Goal: Information Seeking & Learning: Check status

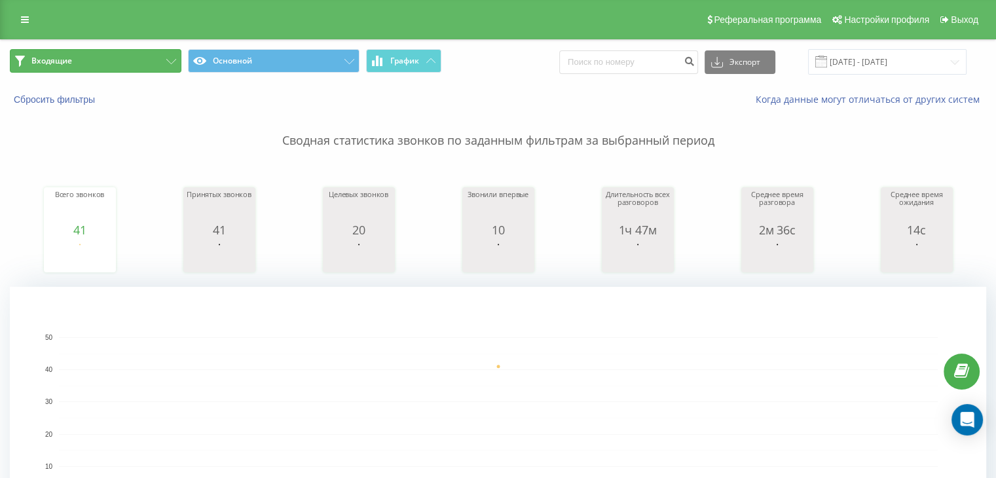
click at [117, 60] on button "Входящие" at bounding box center [96, 61] width 172 height 24
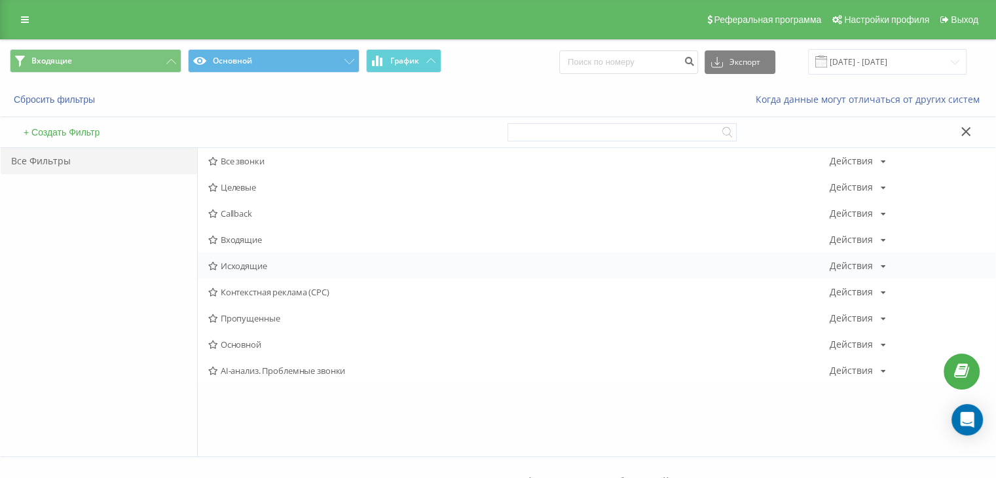
click at [256, 261] on span "Исходящие" at bounding box center [518, 265] width 621 height 9
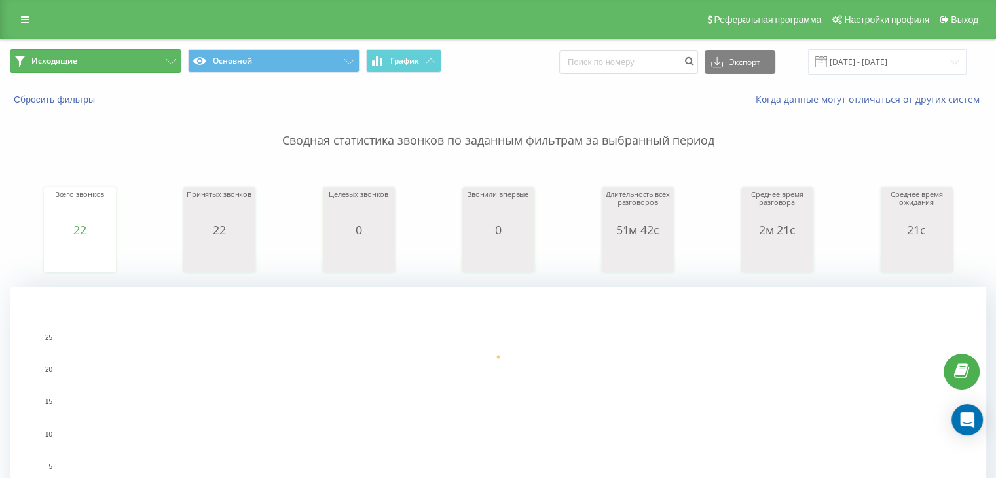
click at [116, 63] on button "Исходящие" at bounding box center [96, 61] width 172 height 24
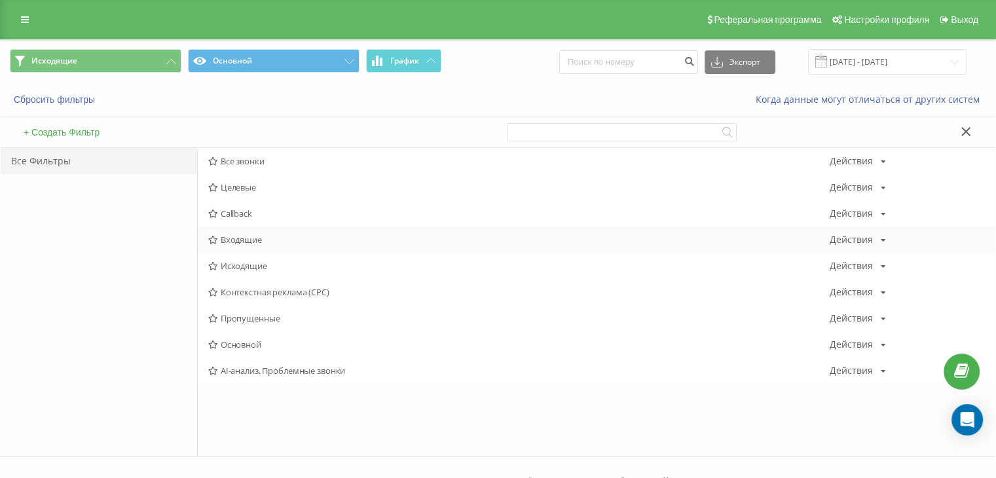
click at [248, 236] on span "Входящие" at bounding box center [518, 239] width 621 height 9
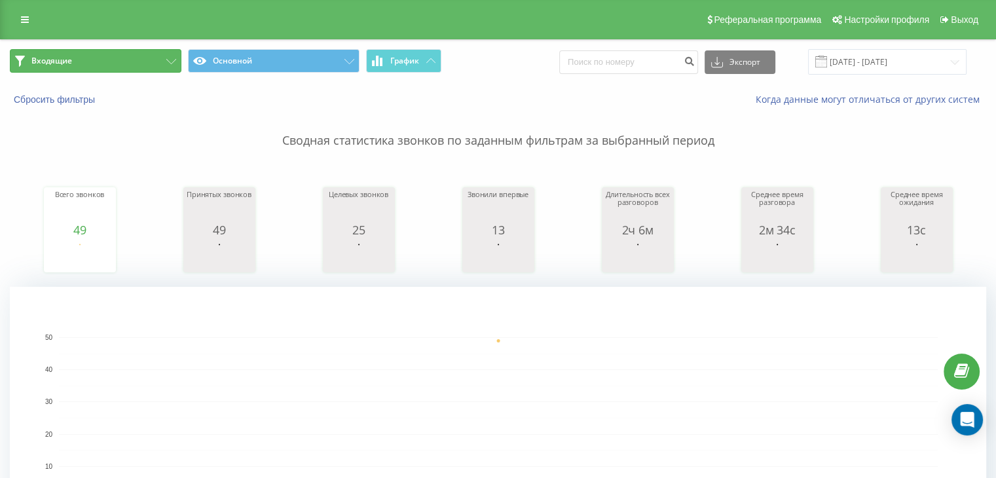
click at [117, 68] on button "Входящие" at bounding box center [96, 61] width 172 height 24
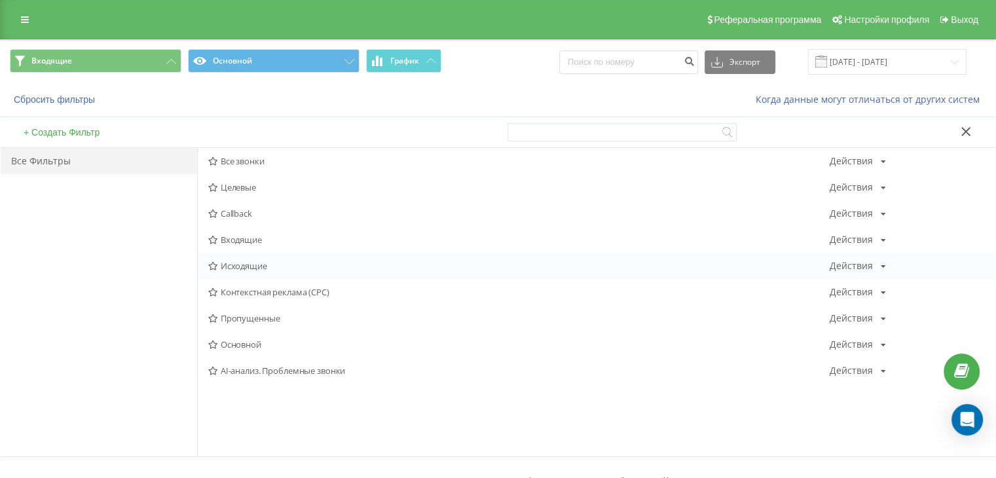
click at [251, 265] on span "Исходящие" at bounding box center [518, 265] width 621 height 9
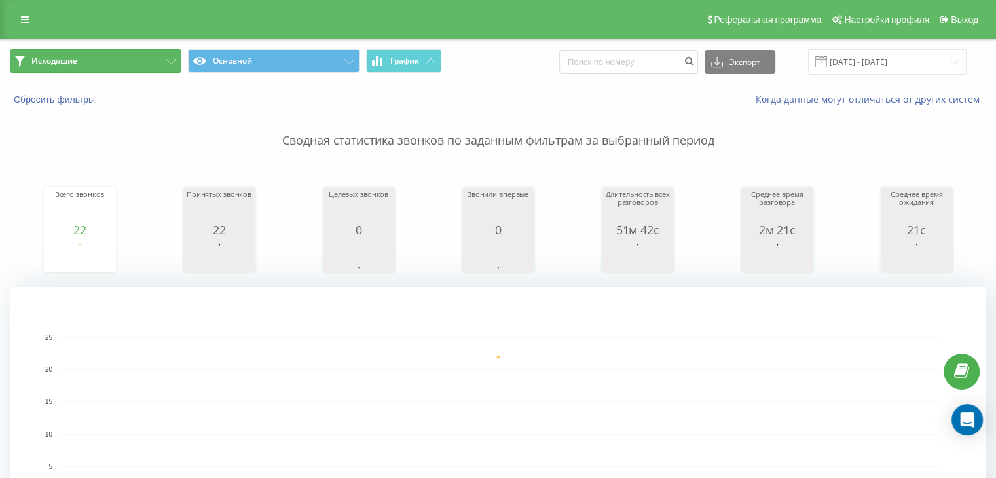
click at [136, 67] on button "Исходящие" at bounding box center [96, 61] width 172 height 24
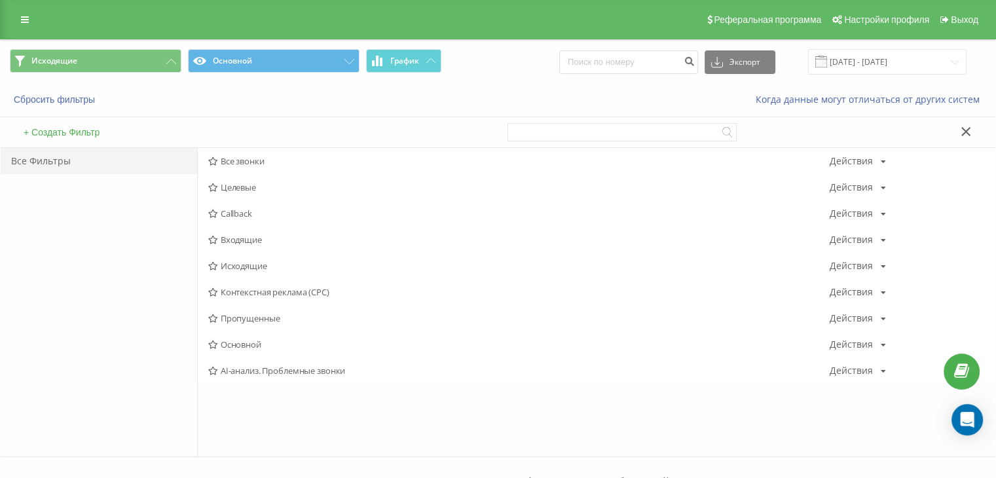
click at [234, 235] on span "Входящие" at bounding box center [518, 239] width 621 height 9
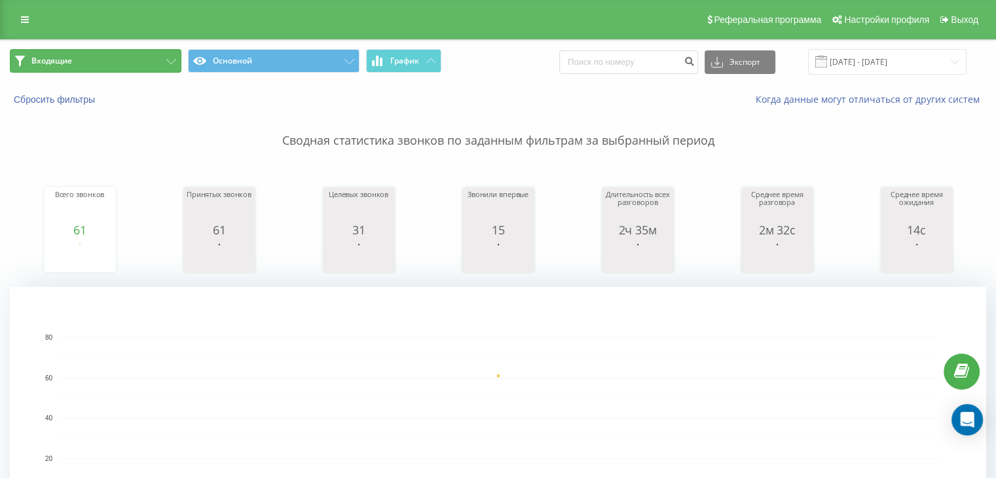
click at [135, 65] on button "Входящие" at bounding box center [96, 61] width 172 height 24
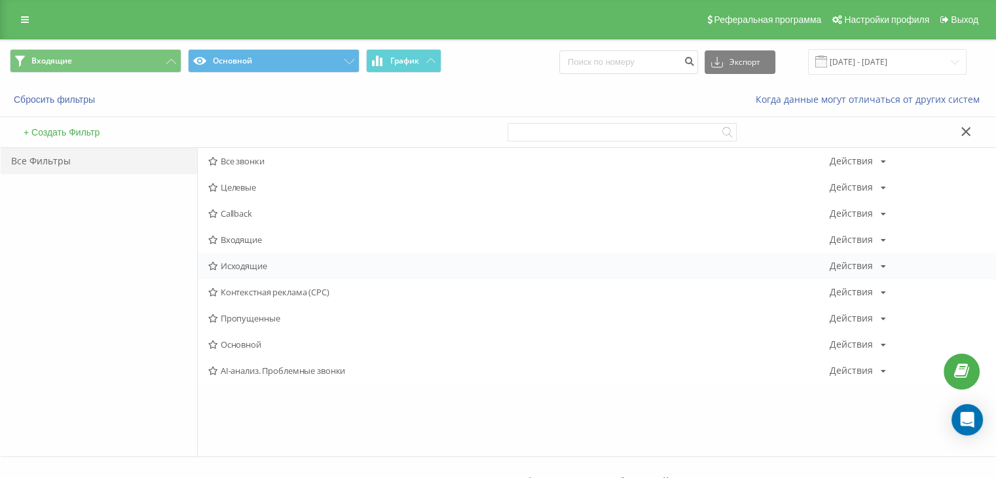
click at [257, 269] on span "Исходящие" at bounding box center [518, 265] width 621 height 9
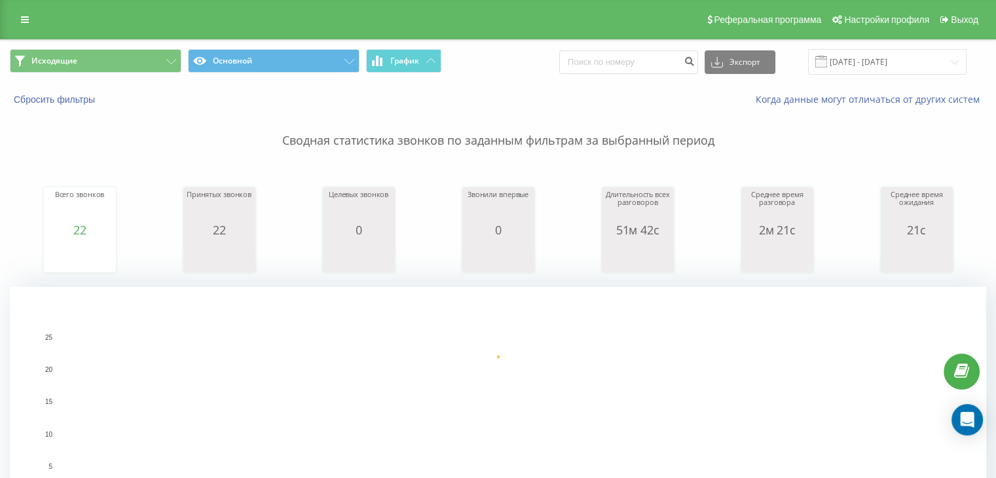
click at [866, 121] on p "Сводная статистика звонков по заданным фильтрам за выбранный период" at bounding box center [498, 127] width 976 height 43
click at [132, 52] on button "Исходящие" at bounding box center [96, 61] width 172 height 24
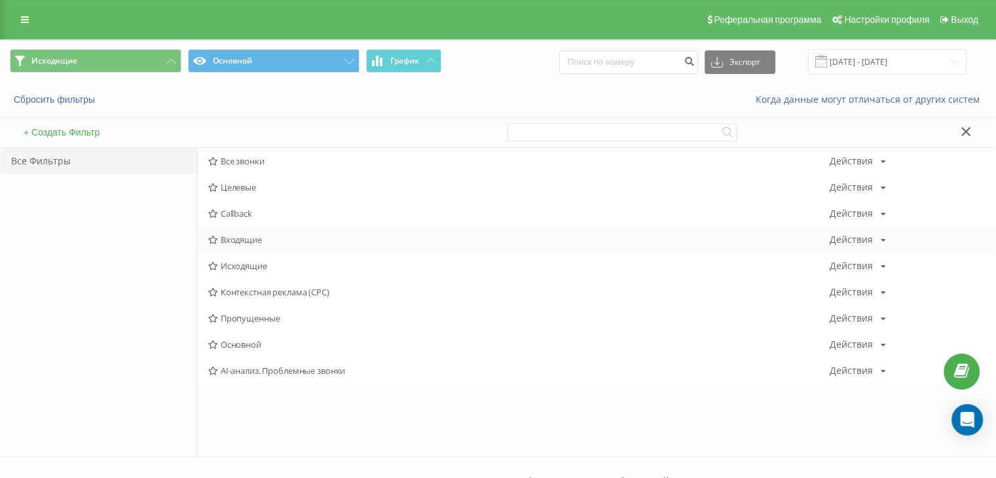
click at [262, 248] on div "Входящие Действия Редактировать Копировать Удалить По умолчанию Поделиться" at bounding box center [597, 240] width 798 height 26
click at [266, 232] on div "Входящие Действия Редактировать Копировать Удалить По умолчанию Поделиться" at bounding box center [597, 240] width 798 height 26
drag, startPoint x: 248, startPoint y: 239, endPoint x: 244, endPoint y: 268, distance: 29.1
click at [247, 239] on span "Входящие" at bounding box center [518, 239] width 621 height 9
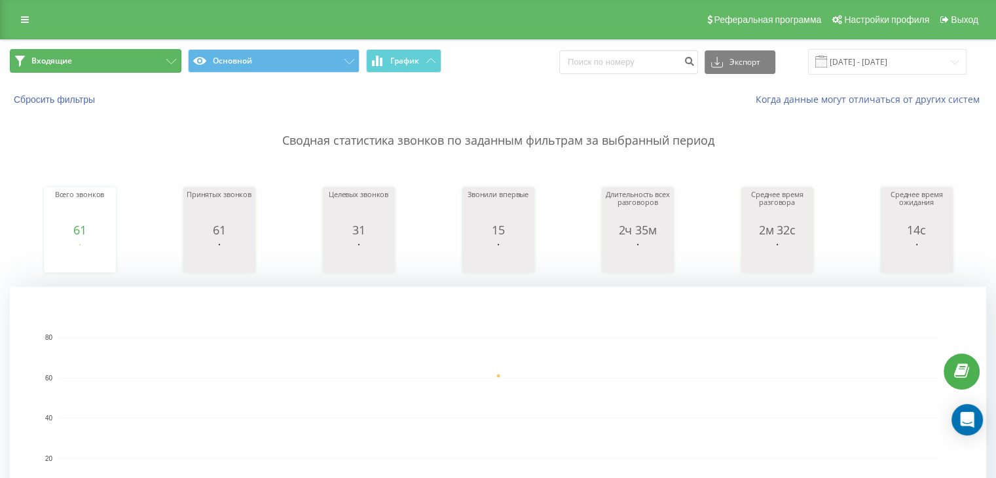
click at [136, 61] on button "Входящие" at bounding box center [96, 61] width 172 height 24
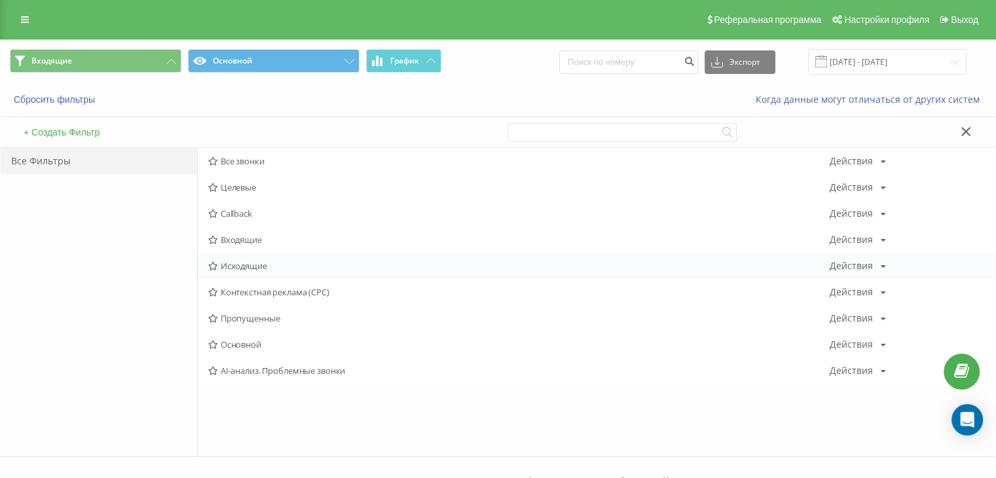
click at [254, 263] on span "Исходящие" at bounding box center [518, 265] width 621 height 9
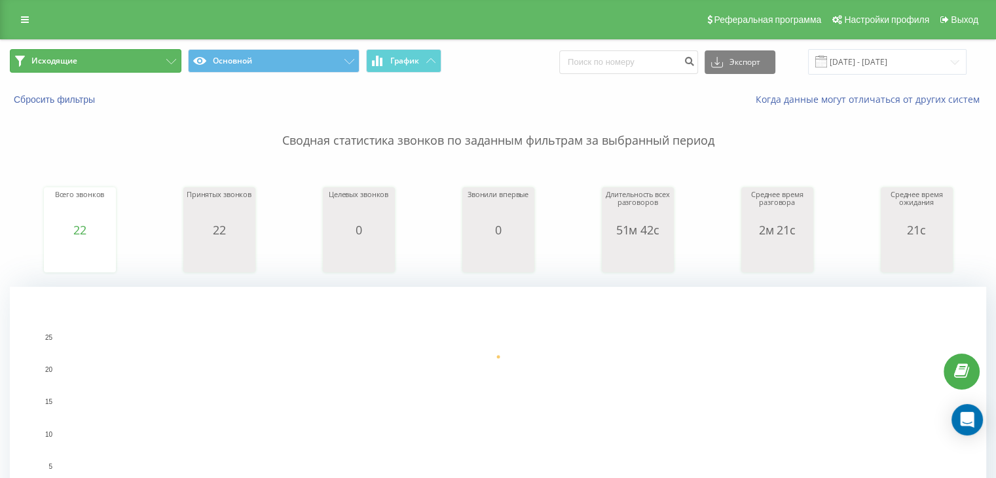
click at [126, 66] on button "Исходящие" at bounding box center [96, 61] width 172 height 24
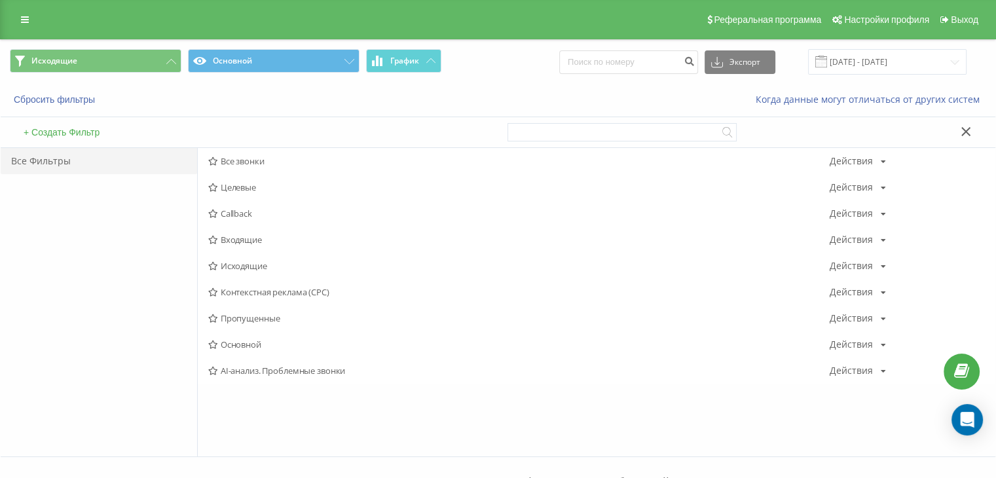
click at [252, 240] on span "Входящие" at bounding box center [518, 239] width 621 height 9
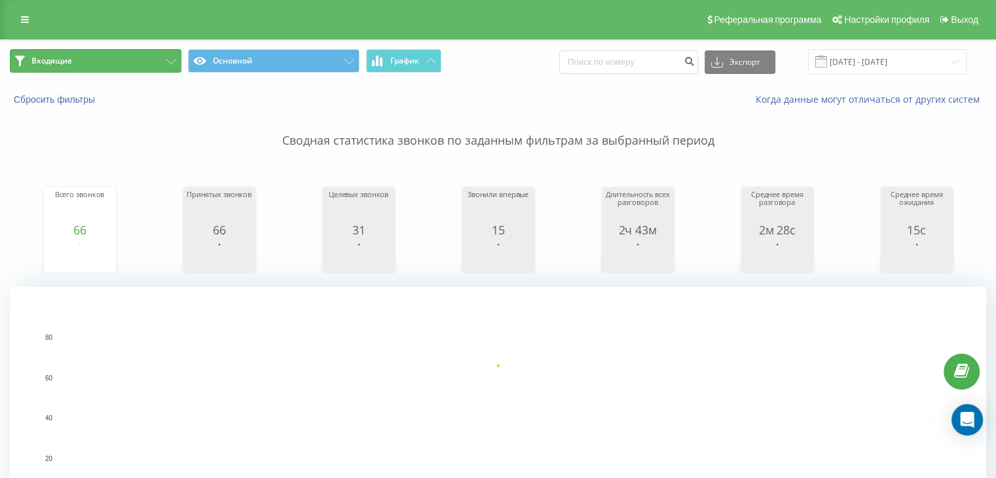
click at [139, 59] on button "Входящие" at bounding box center [96, 61] width 172 height 24
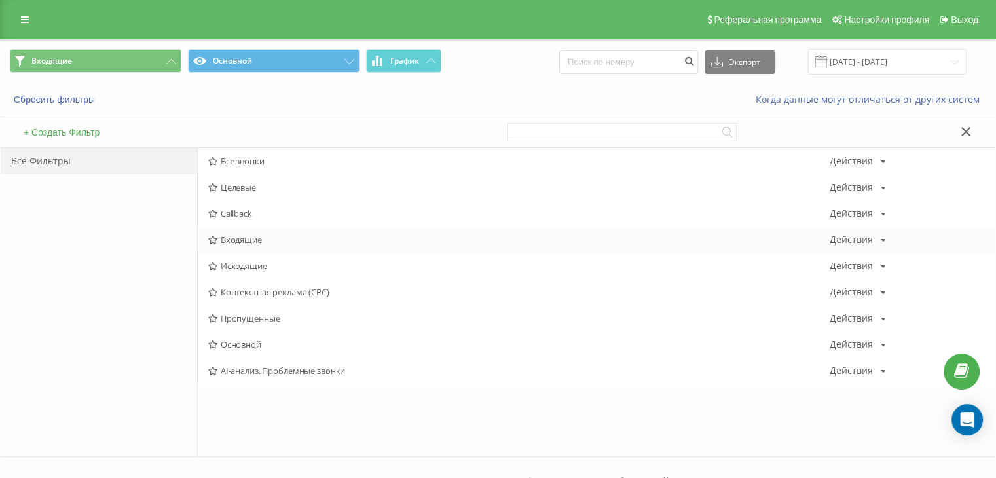
click at [238, 236] on span "Входящие" at bounding box center [518, 239] width 621 height 9
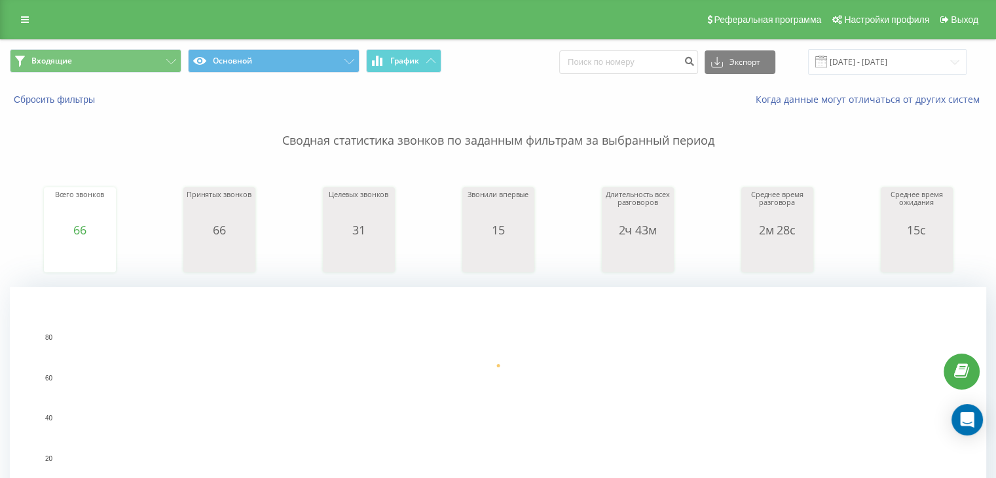
click at [145, 77] on div "Входящие Основной График Экспорт .csv .xls .xlsx 22.09.2025 - 22.09.2025" at bounding box center [498, 62] width 995 height 44
click at [173, 68] on button "Входящие" at bounding box center [96, 61] width 172 height 24
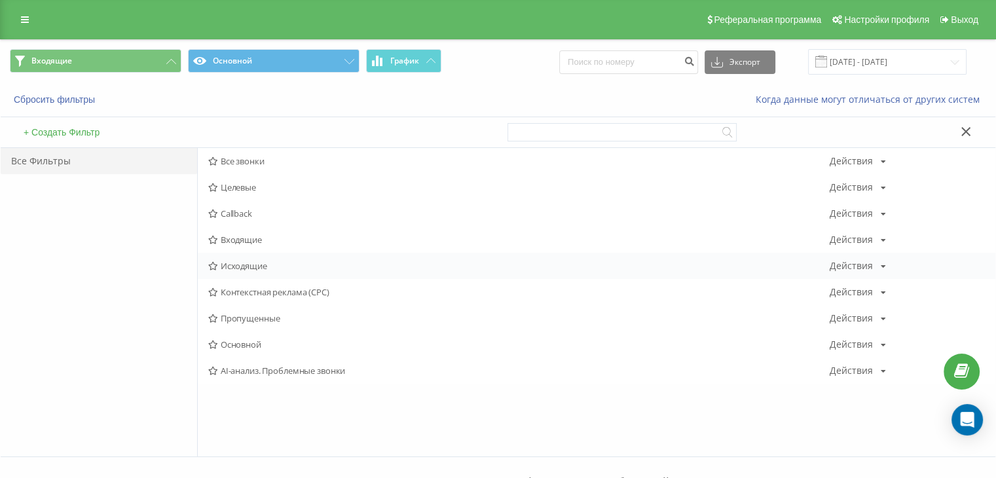
click at [245, 263] on span "Исходящие" at bounding box center [518, 265] width 621 height 9
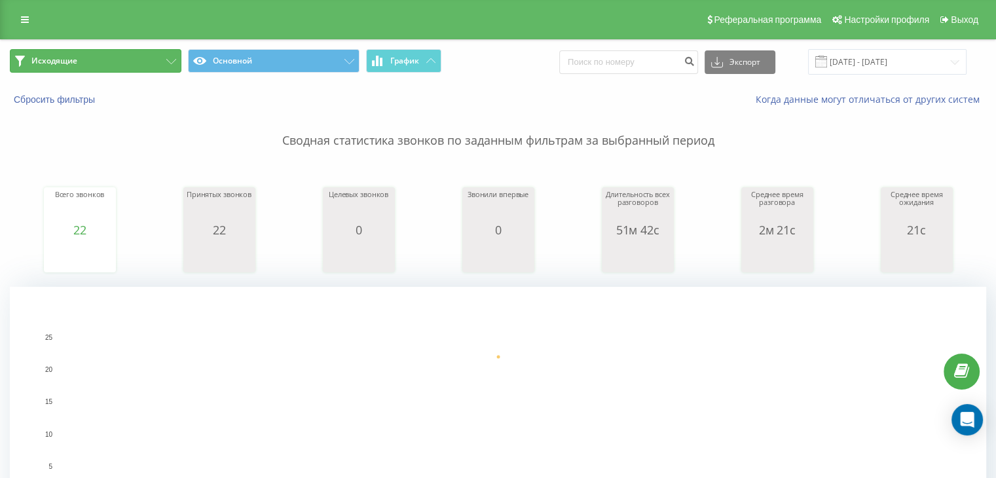
click at [115, 57] on button "Исходящие" at bounding box center [96, 61] width 172 height 24
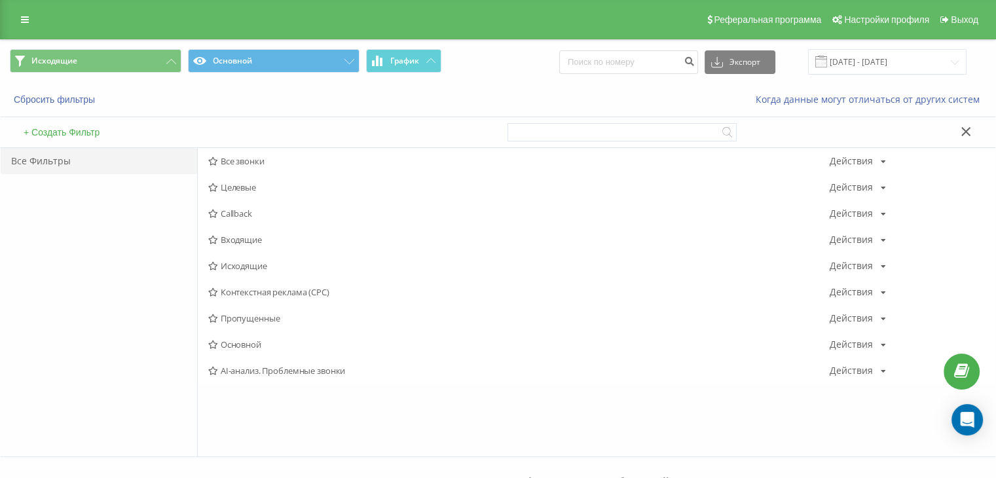
click at [279, 236] on span "Входящие" at bounding box center [518, 239] width 621 height 9
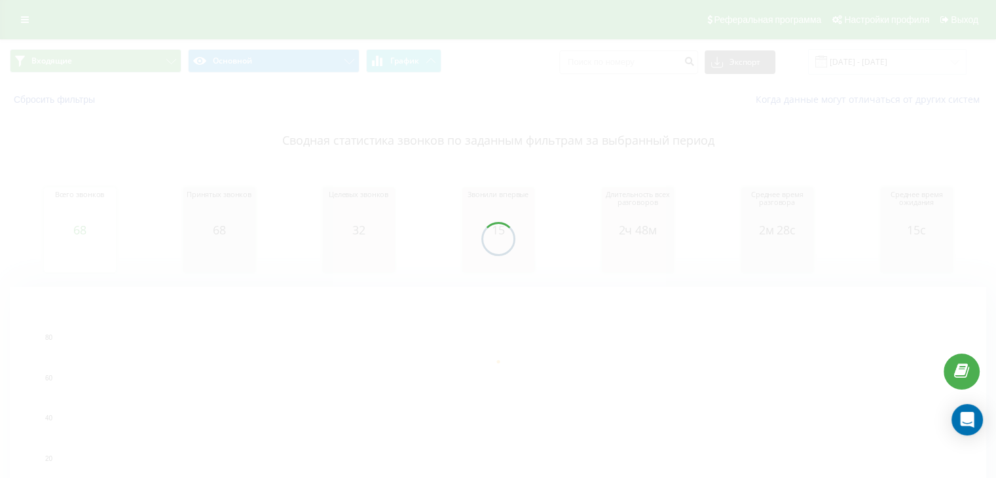
click at [97, 61] on div at bounding box center [498, 239] width 996 height 478
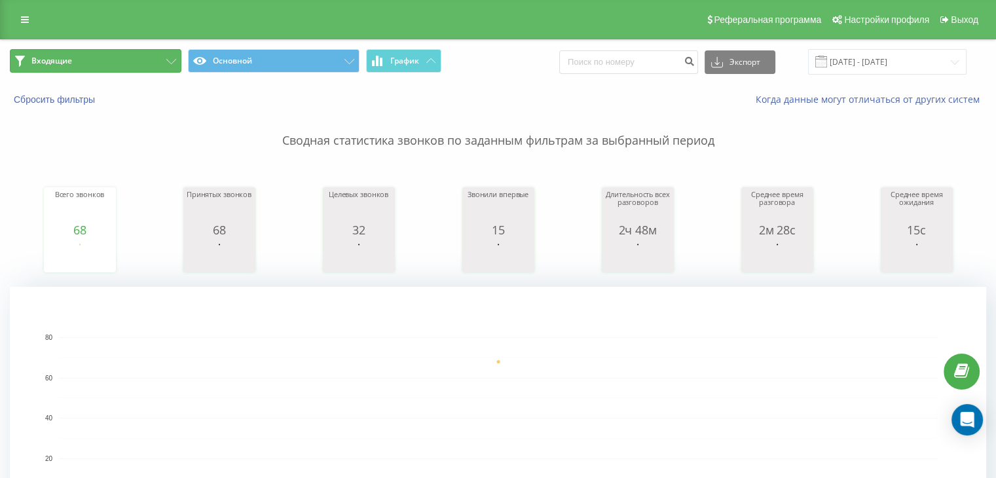
click at [167, 70] on button "Входящие" at bounding box center [96, 61] width 172 height 24
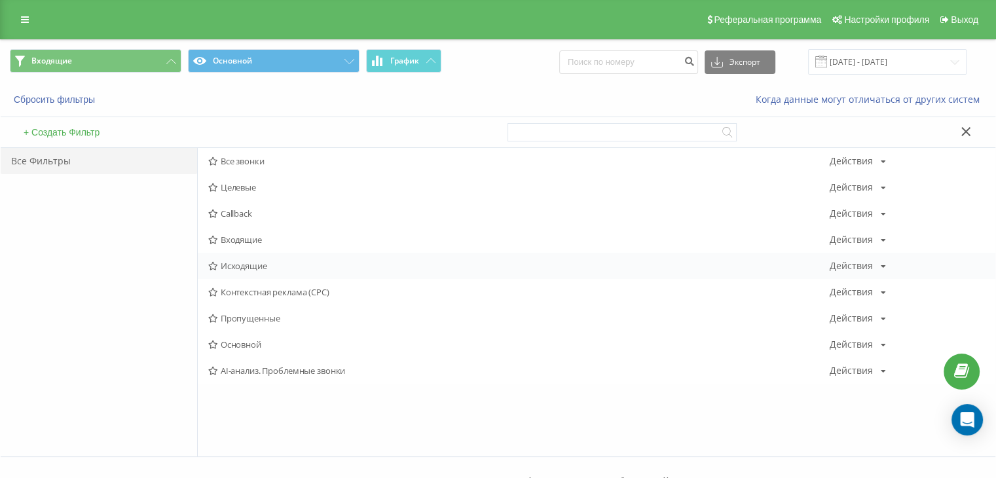
click at [235, 269] on span "Исходящие" at bounding box center [518, 265] width 621 height 9
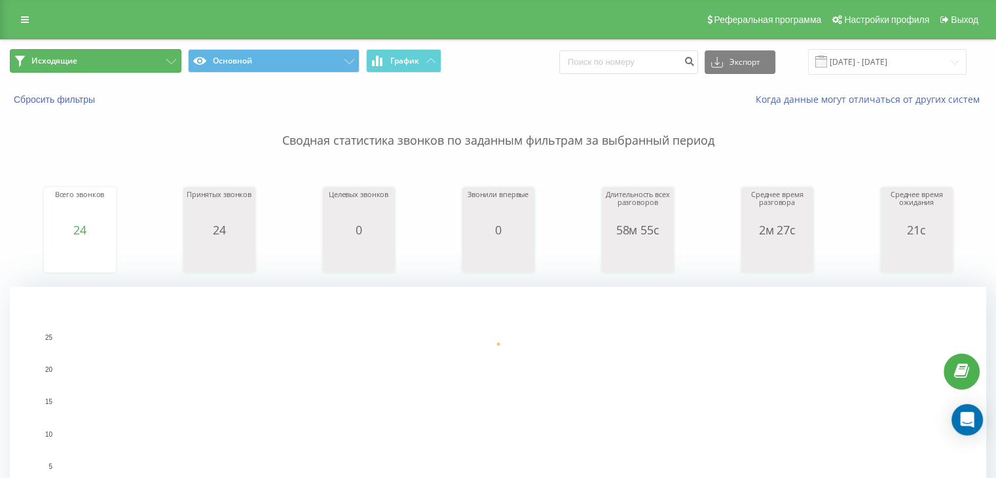
click at [107, 58] on button "Исходящие" at bounding box center [96, 61] width 172 height 24
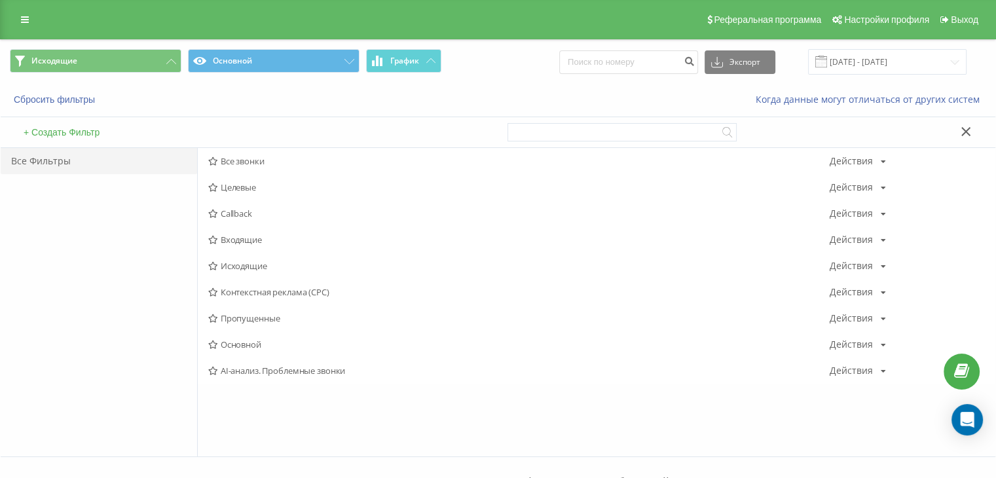
click at [252, 270] on span "Исходящие" at bounding box center [518, 265] width 621 height 9
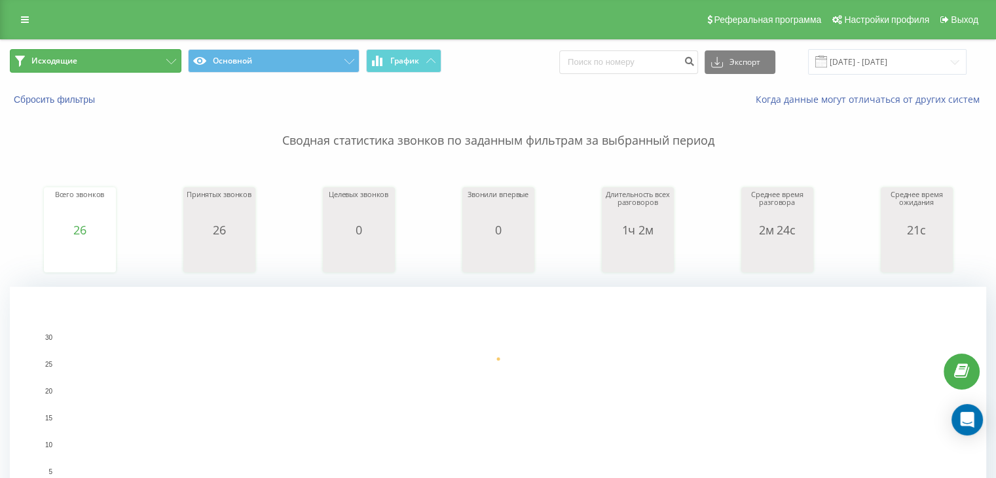
click at [158, 71] on button "Исходящие" at bounding box center [96, 61] width 172 height 24
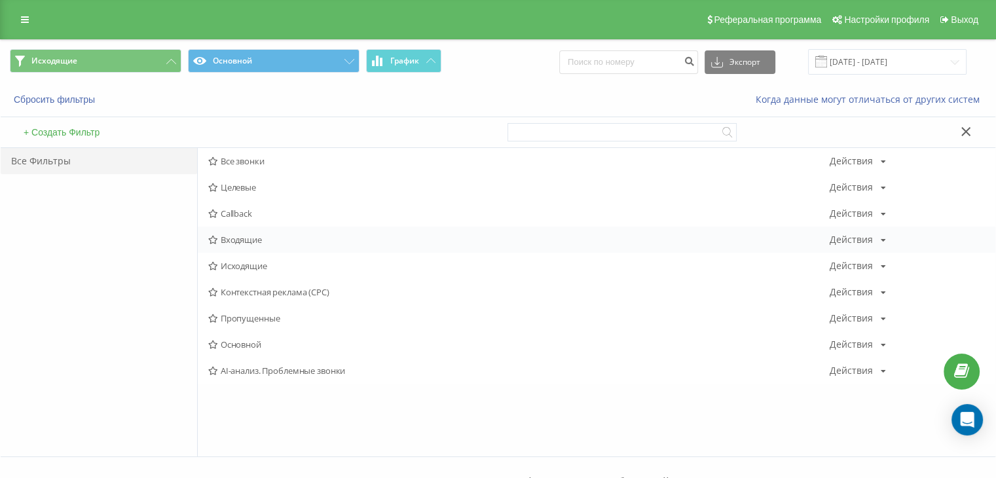
click at [270, 238] on span "Входящие" at bounding box center [518, 239] width 621 height 9
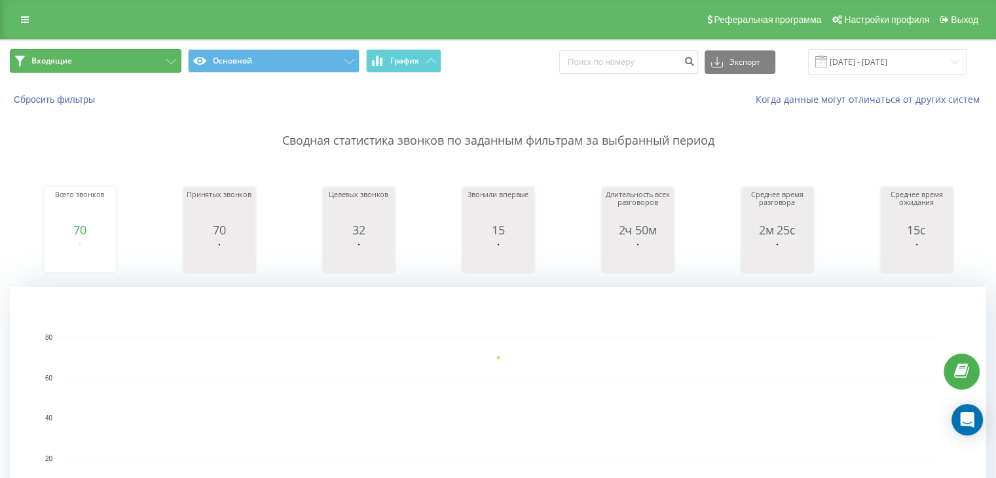
drag, startPoint x: 102, startPoint y: 54, endPoint x: 188, endPoint y: 114, distance: 105.0
click at [102, 54] on button "Входящие" at bounding box center [96, 61] width 172 height 24
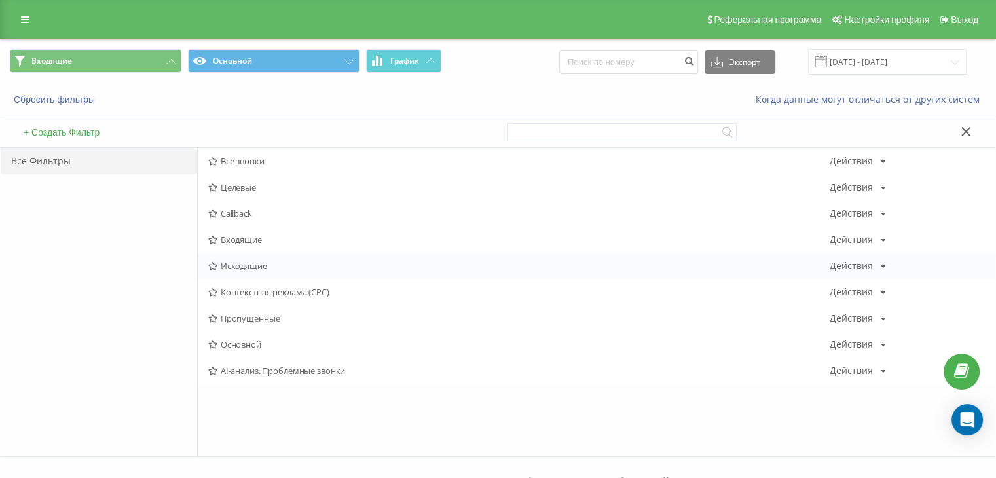
click at [265, 263] on span "Исходящие" at bounding box center [518, 265] width 621 height 9
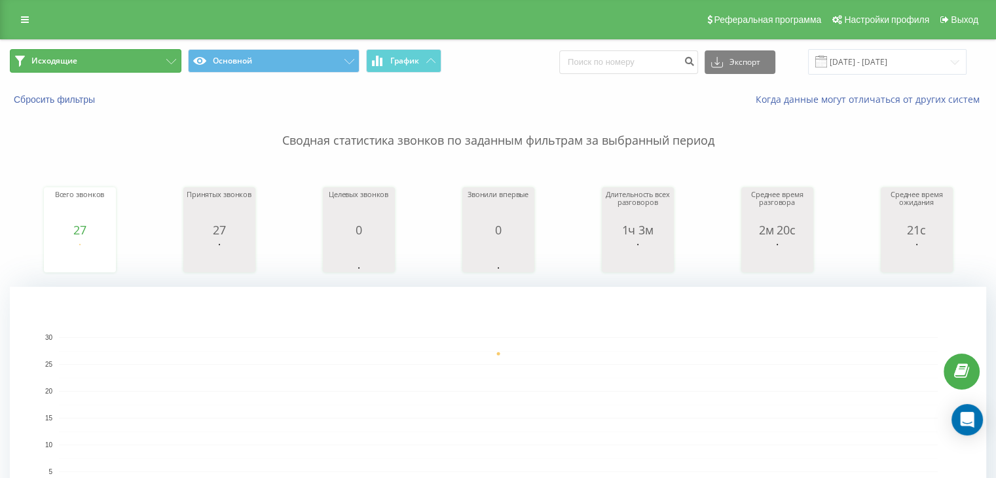
click at [133, 63] on button "Исходящие" at bounding box center [96, 61] width 172 height 24
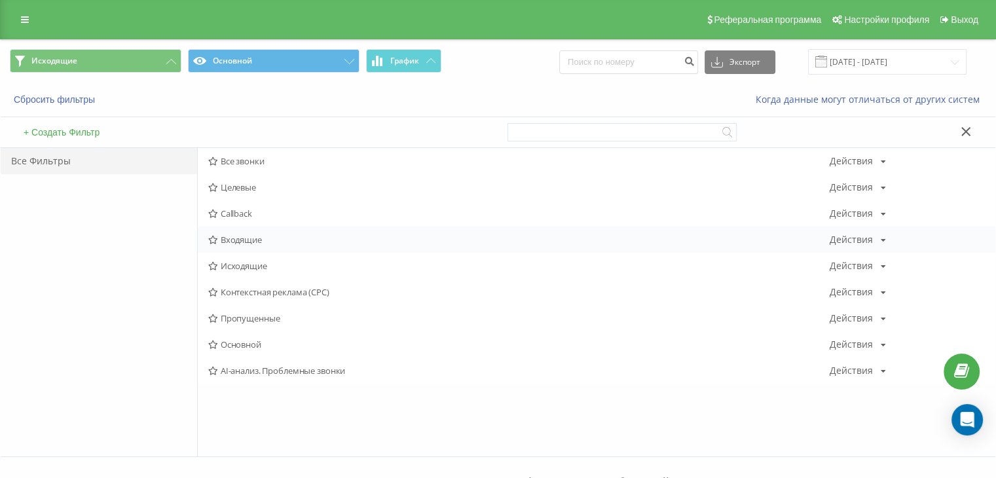
click at [246, 239] on span "Входящие" at bounding box center [518, 239] width 621 height 9
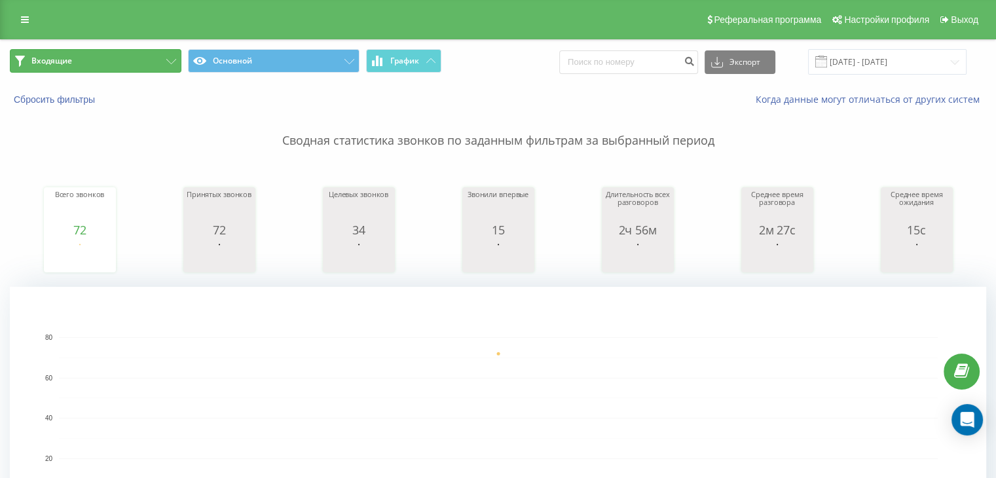
click at [126, 56] on button "Входящие" at bounding box center [96, 61] width 172 height 24
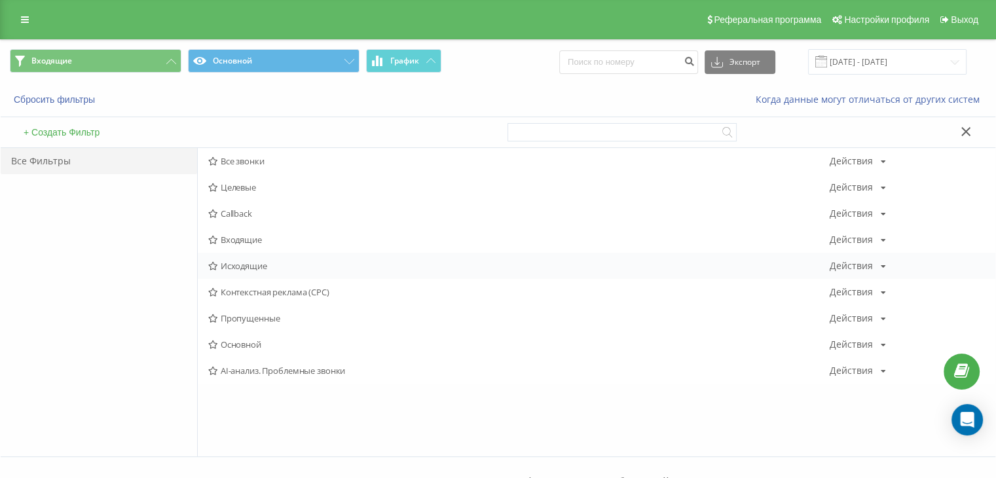
drag, startPoint x: 254, startPoint y: 257, endPoint x: 259, endPoint y: 263, distance: 7.4
click at [253, 258] on div "Исходящие Действия Редактировать Копировать Удалить По умолчанию Поделиться" at bounding box center [597, 266] width 798 height 26
click at [240, 274] on div "Исходящие Действия Редактировать Копировать Удалить По умолчанию Поделиться" at bounding box center [597, 266] width 798 height 26
click at [232, 266] on span "Исходящие" at bounding box center [518, 265] width 621 height 9
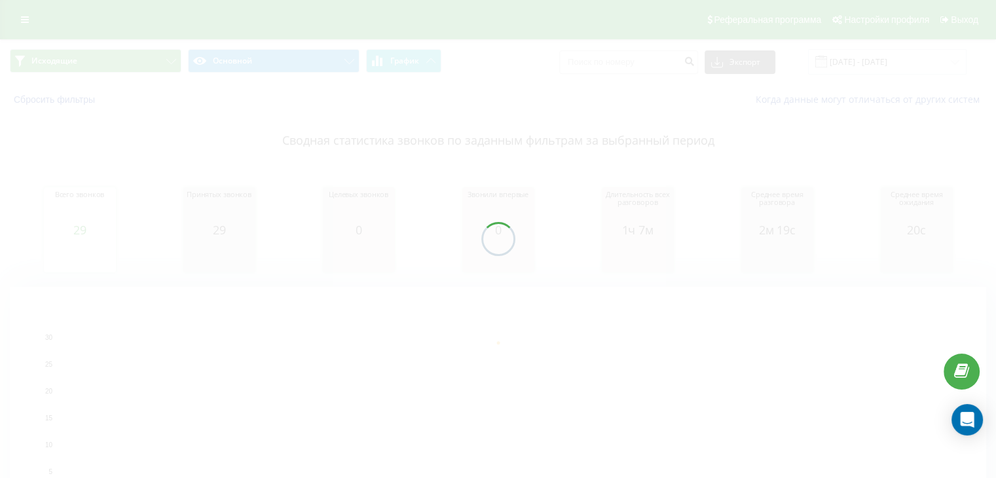
click at [137, 67] on div at bounding box center [498, 239] width 996 height 478
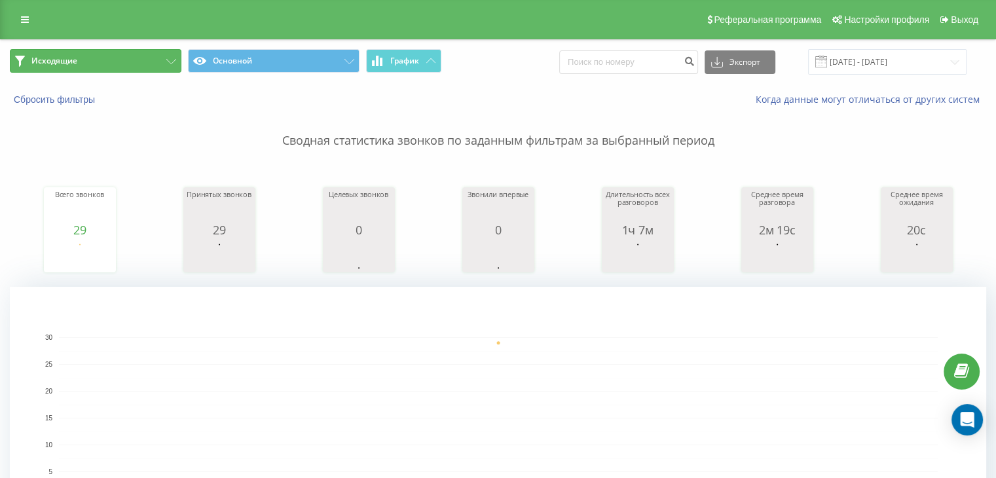
click at [134, 60] on button "Исходящие" at bounding box center [96, 61] width 172 height 24
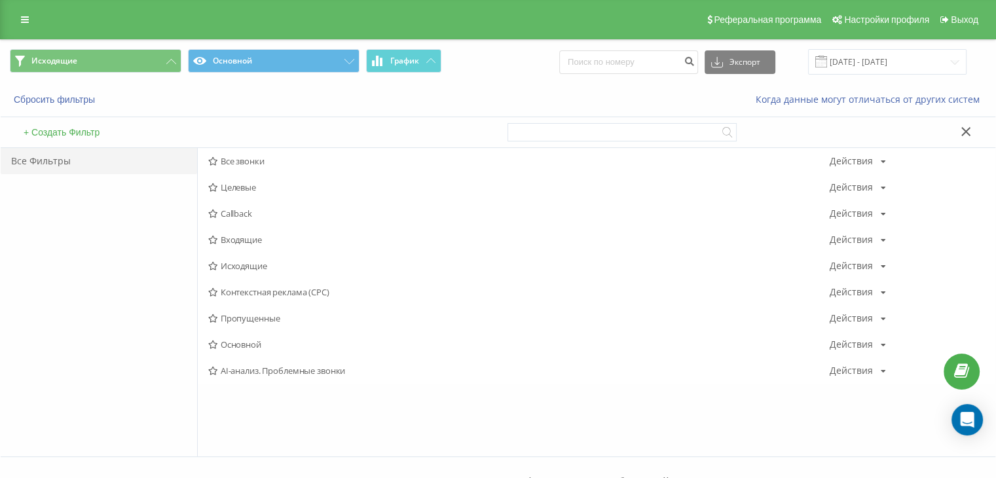
click at [243, 238] on span "Входящие" at bounding box center [518, 239] width 621 height 9
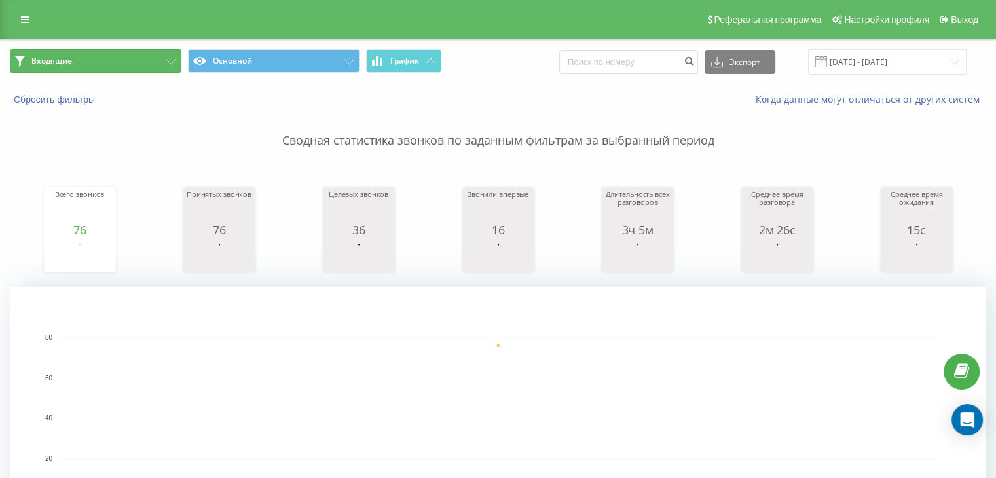
click at [149, 69] on button "Входящие" at bounding box center [96, 61] width 172 height 24
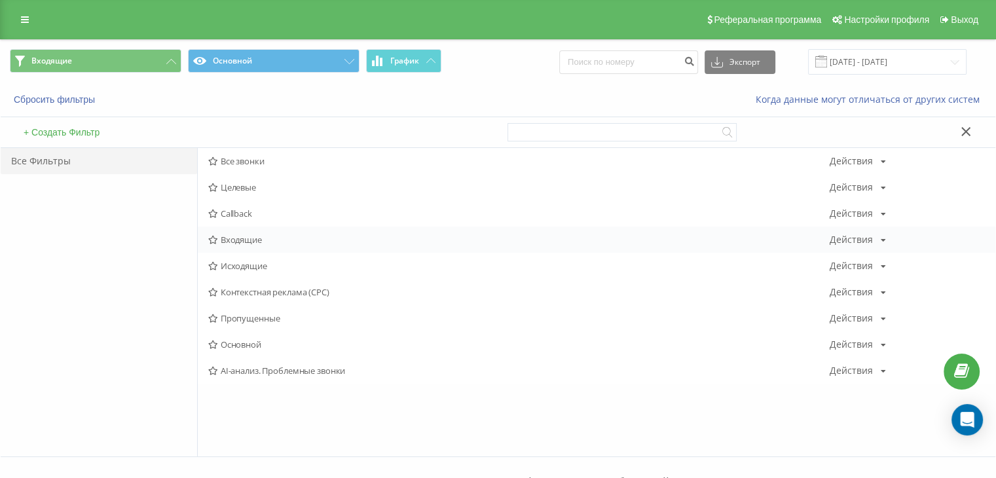
click at [251, 246] on div "Входящие Действия Редактировать Копировать Удалить По умолчанию Поделиться" at bounding box center [597, 240] width 798 height 26
click at [250, 243] on span "Входящие" at bounding box center [518, 239] width 621 height 9
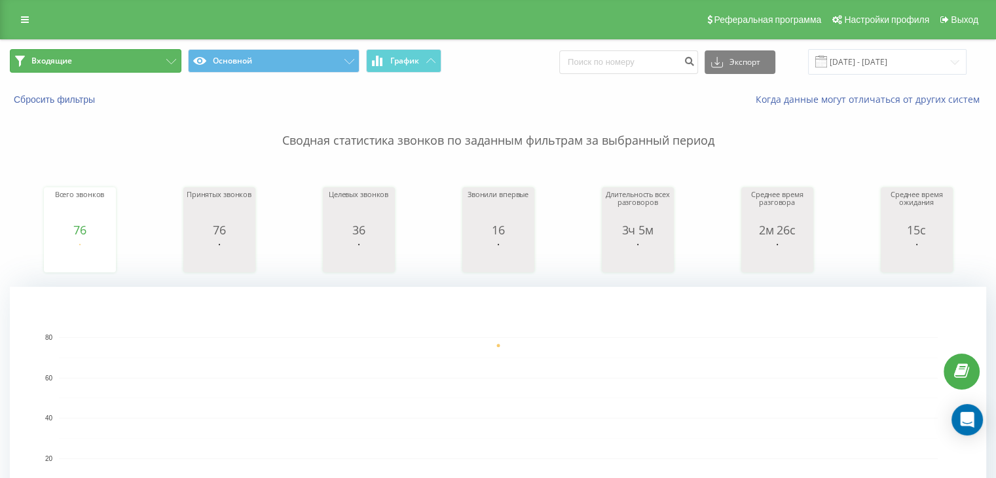
click at [133, 58] on button "Входящие" at bounding box center [96, 61] width 172 height 24
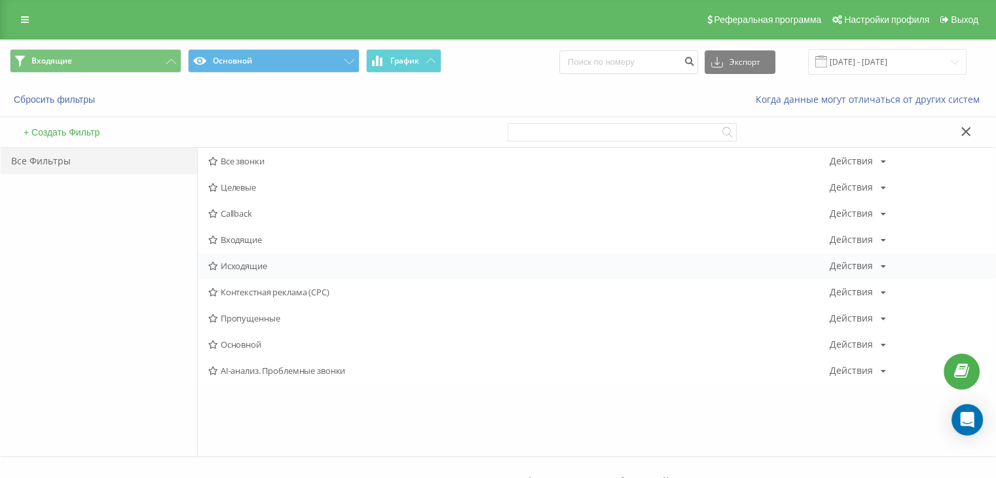
click at [248, 264] on span "Исходящие" at bounding box center [518, 265] width 621 height 9
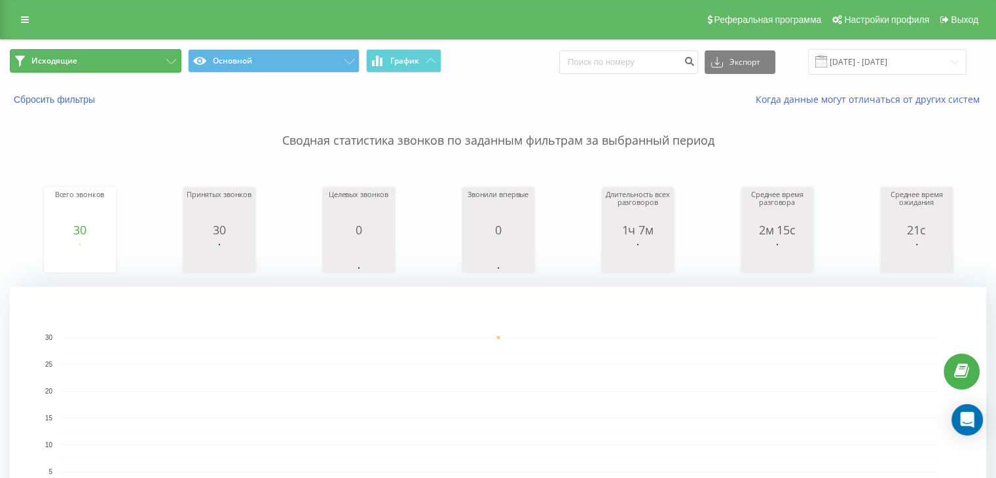
click at [121, 68] on button "Исходящие" at bounding box center [96, 61] width 172 height 24
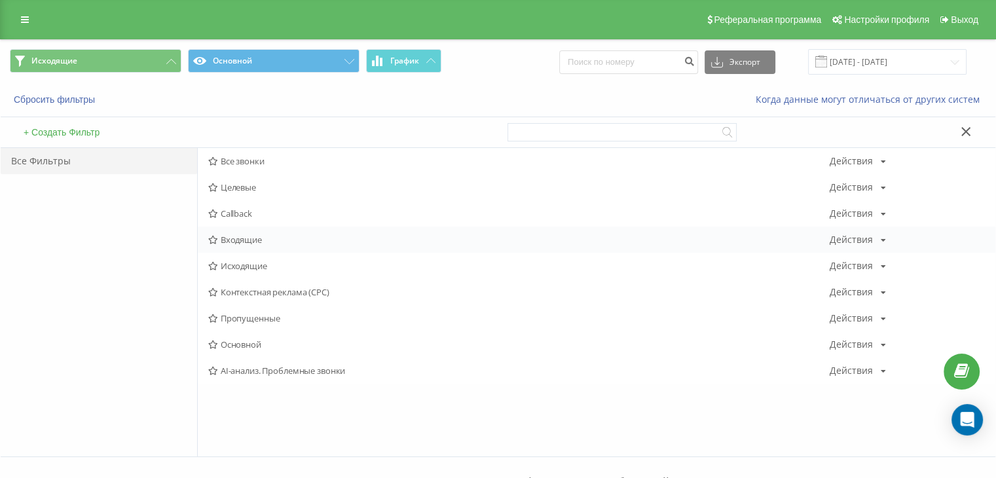
click at [242, 238] on span "Входящие" at bounding box center [518, 239] width 621 height 9
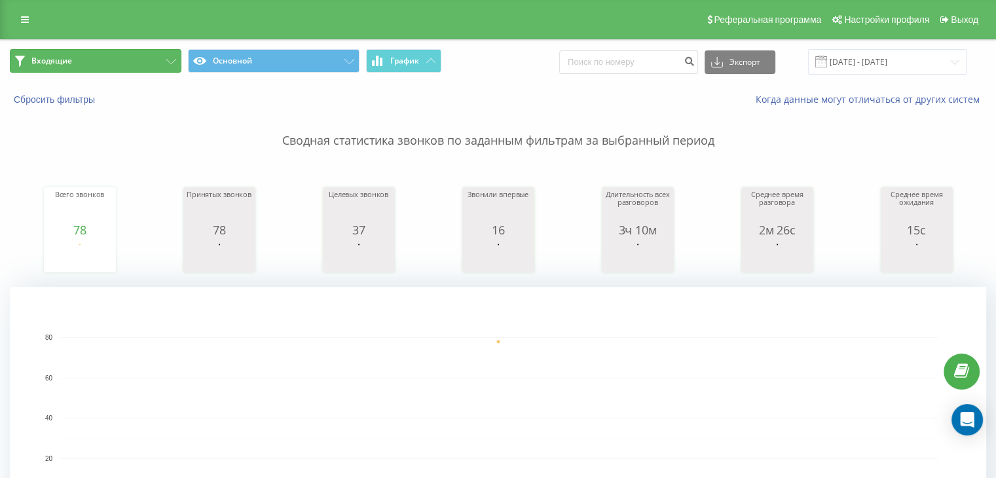
click at [126, 64] on button "Входящие" at bounding box center [96, 61] width 172 height 24
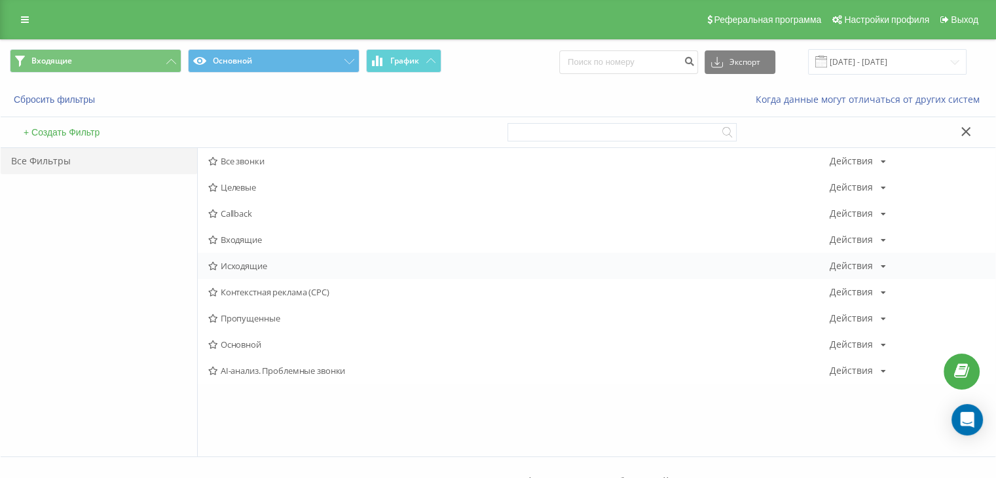
click at [262, 261] on span "Исходящие" at bounding box center [518, 265] width 621 height 9
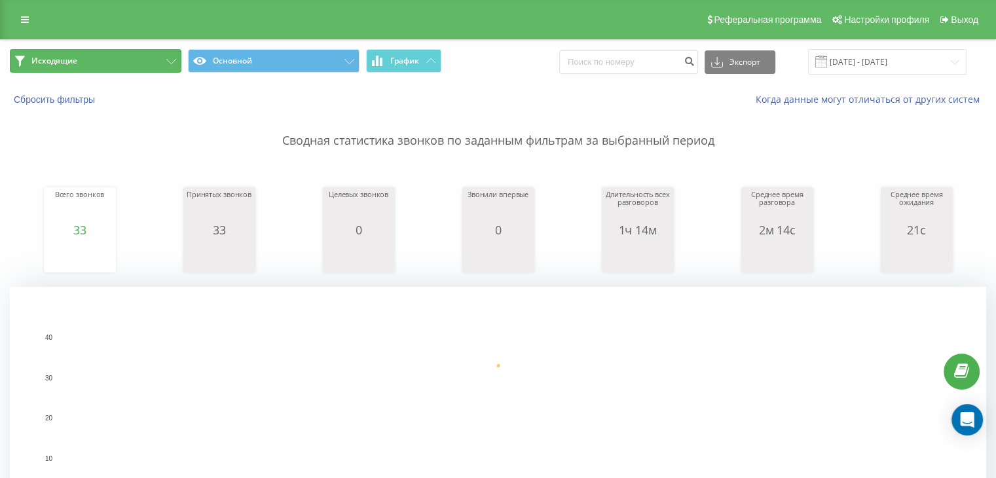
click at [129, 52] on button "Исходящие" at bounding box center [96, 61] width 172 height 24
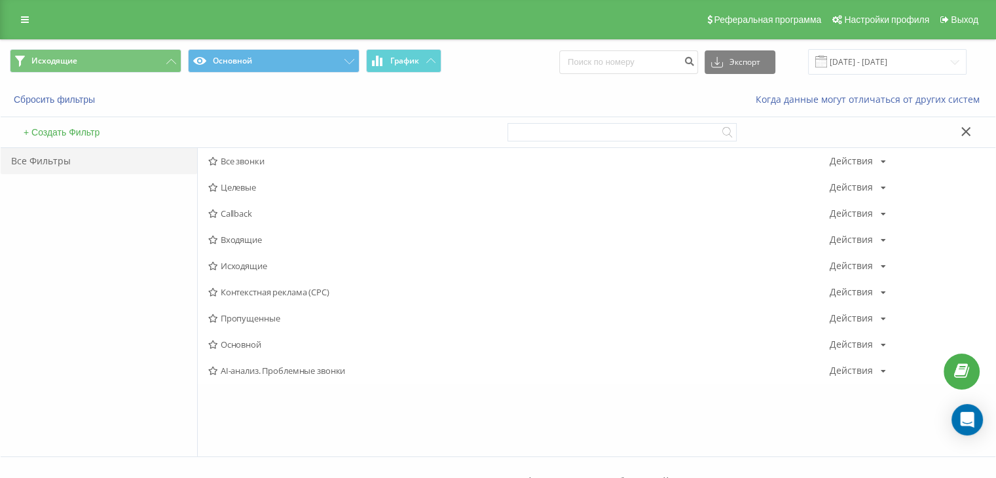
click at [246, 236] on span "Входящие" at bounding box center [518, 239] width 621 height 9
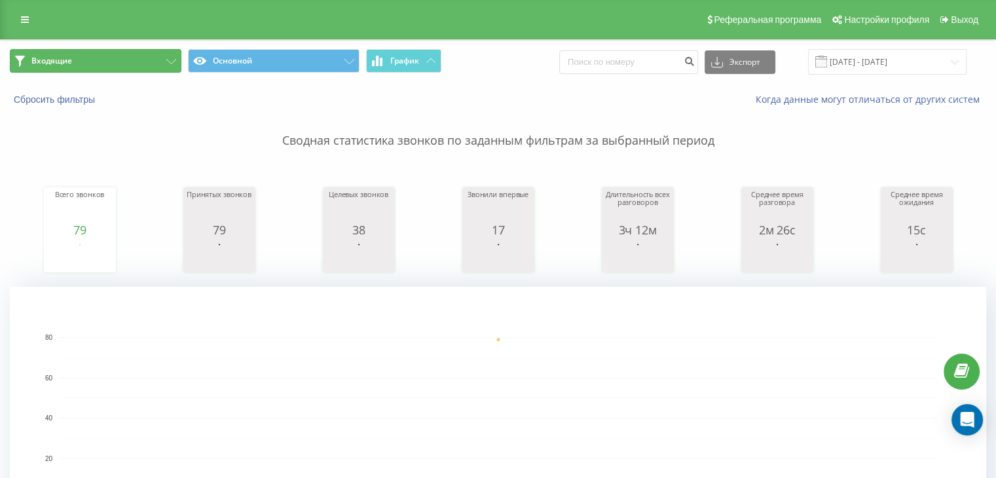
click at [96, 52] on button "Входящие" at bounding box center [96, 61] width 172 height 24
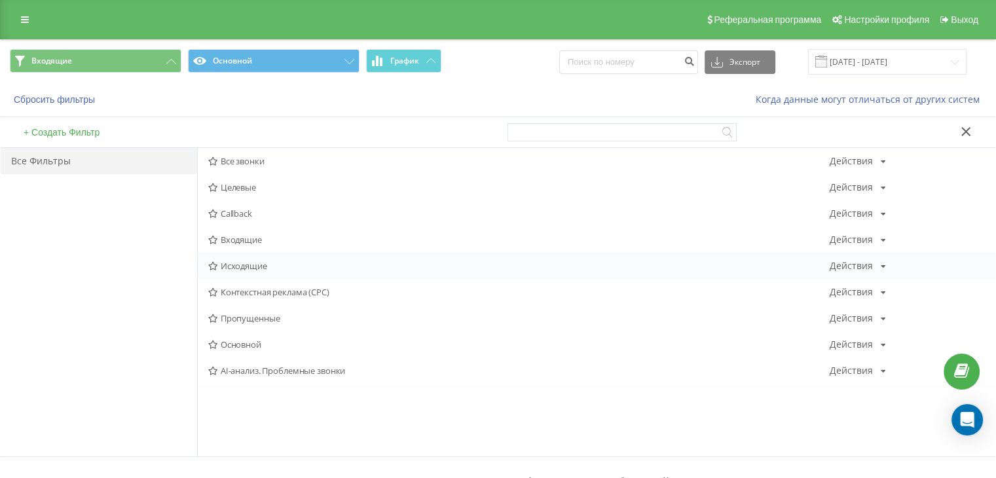
click at [248, 265] on span "Исходящие" at bounding box center [518, 265] width 621 height 9
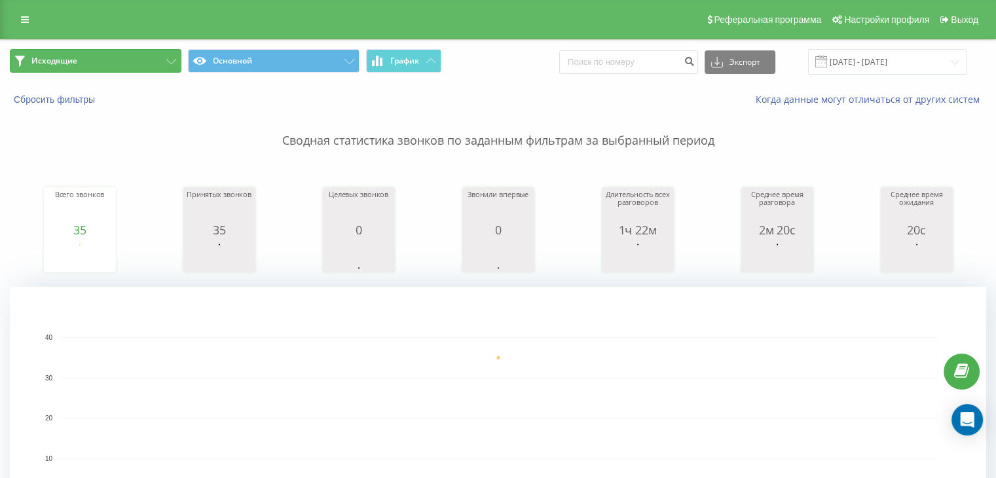
click at [169, 58] on button "Исходящие" at bounding box center [96, 61] width 172 height 24
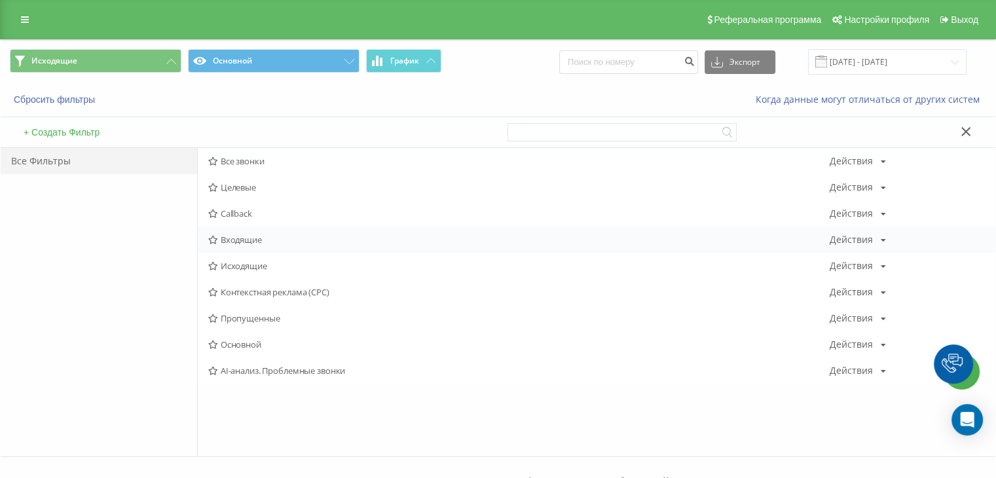
click at [247, 245] on div "Входящие Действия Редактировать Копировать Удалить По умолчанию Поделиться" at bounding box center [597, 240] width 798 height 26
click at [277, 229] on div "Входящие Действия Редактировать Копировать Удалить По умолчанию Поделиться" at bounding box center [597, 240] width 798 height 26
click at [270, 248] on div "Входящие Действия Редактировать Копировать Удалить По умолчанию Поделиться" at bounding box center [597, 240] width 798 height 26
click at [270, 239] on span "Входящие" at bounding box center [518, 239] width 621 height 9
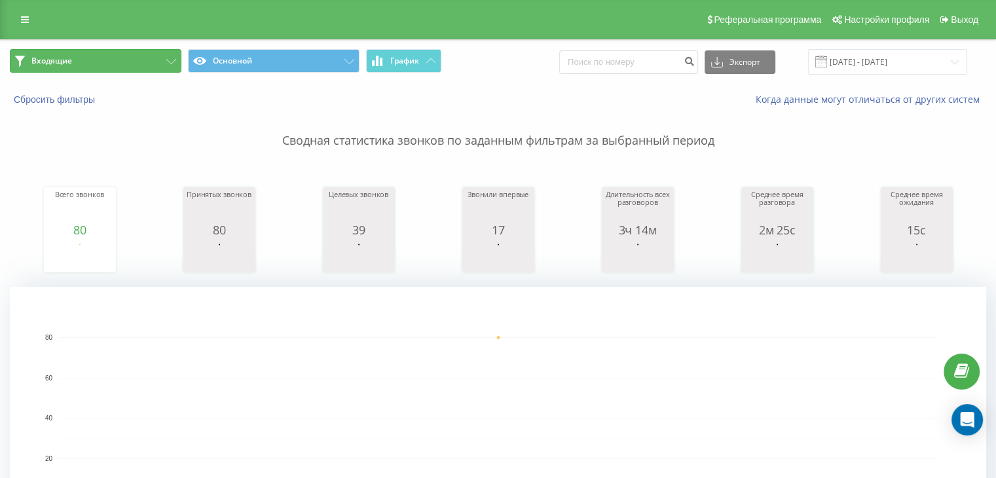
click at [139, 61] on button "Входящие" at bounding box center [96, 61] width 172 height 24
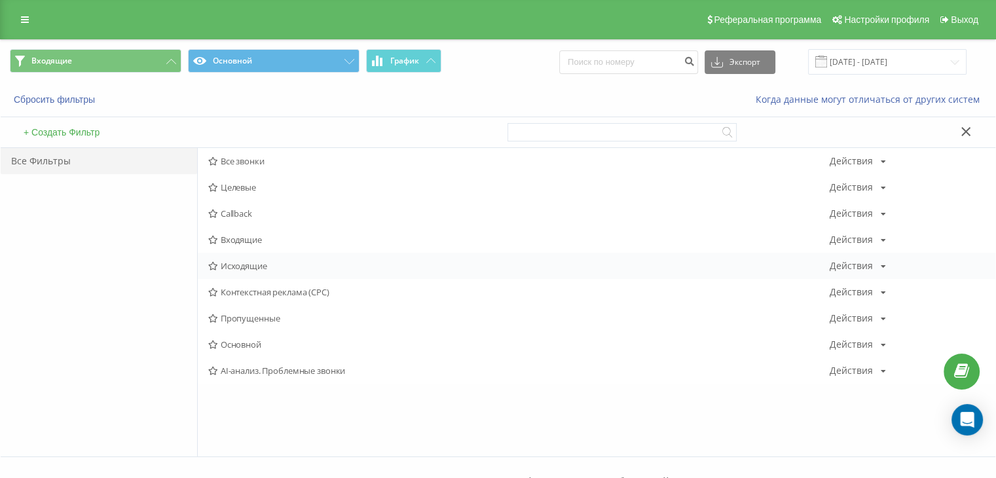
click at [246, 267] on span "Исходящие" at bounding box center [518, 265] width 621 height 9
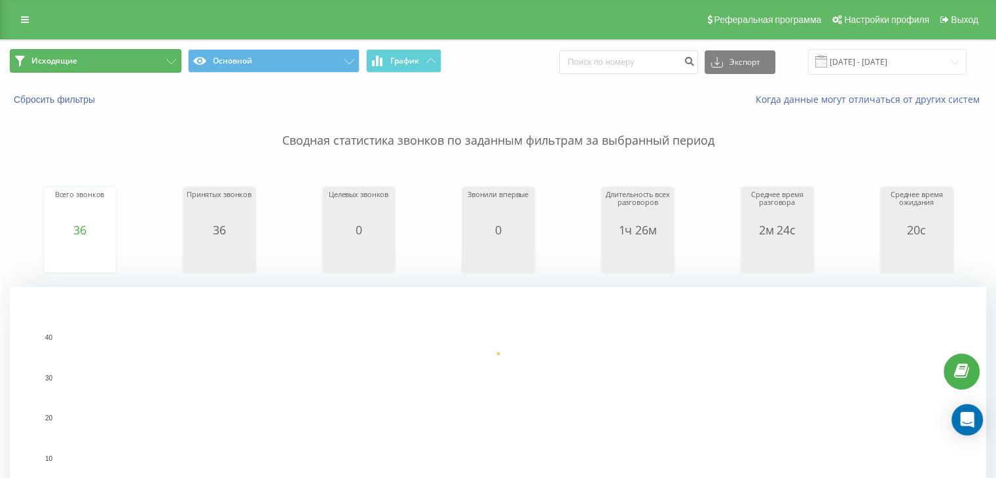
click at [145, 65] on button "Исходящие" at bounding box center [96, 61] width 172 height 24
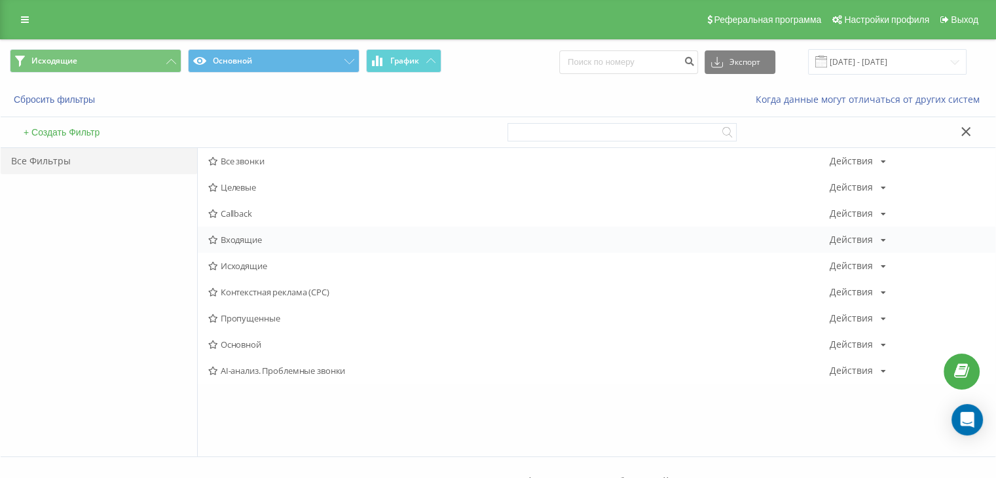
click at [236, 237] on span "Входящие" at bounding box center [518, 239] width 621 height 9
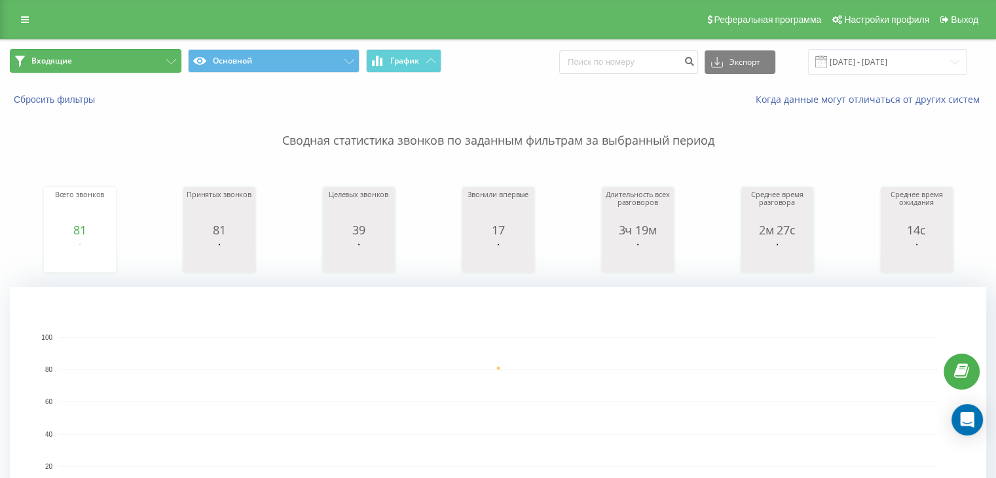
click at [110, 64] on button "Входящие" at bounding box center [96, 61] width 172 height 24
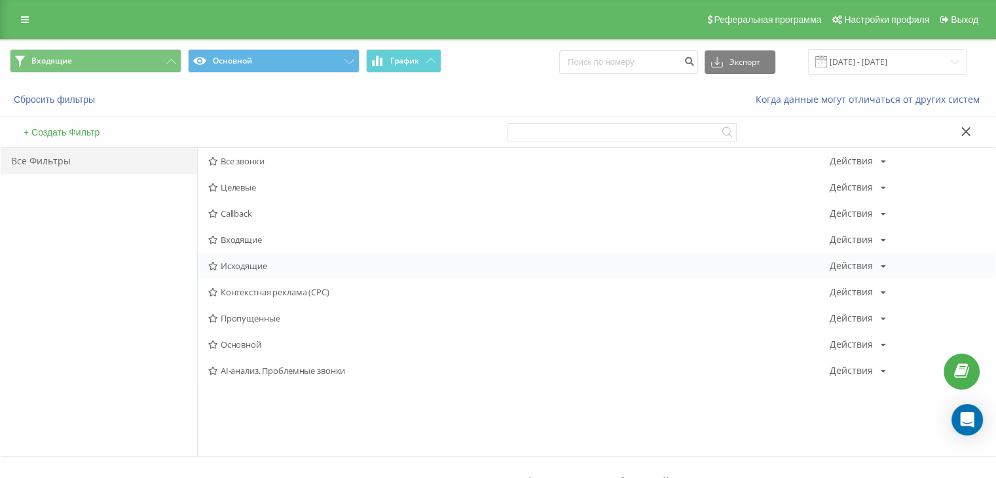
click at [246, 263] on span "Исходящие" at bounding box center [518, 265] width 621 height 9
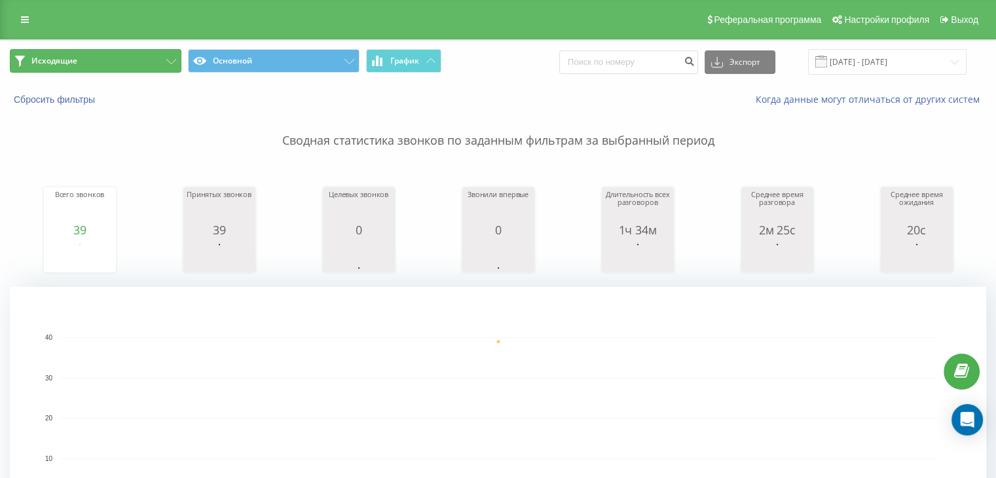
click at [138, 63] on button "Исходящие" at bounding box center [96, 61] width 172 height 24
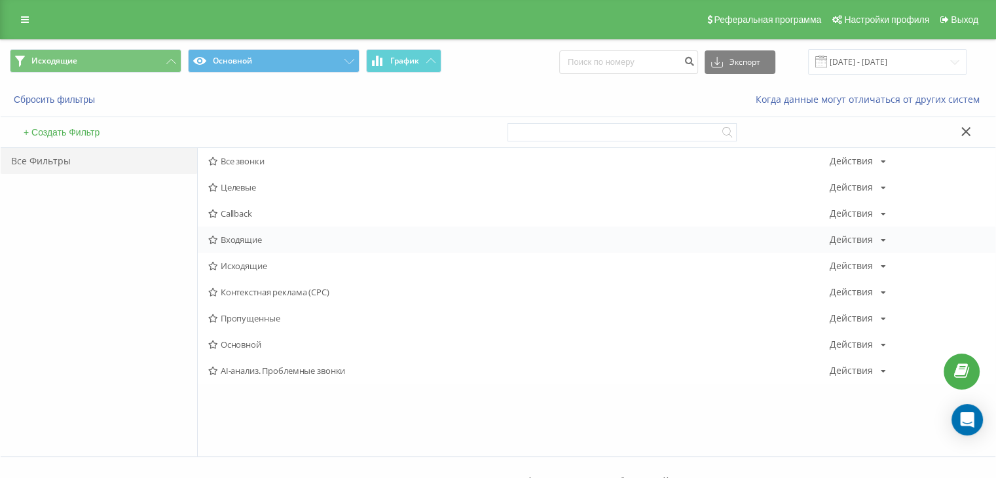
drag, startPoint x: 246, startPoint y: 246, endPoint x: 259, endPoint y: 247, distance: 13.2
click at [248, 246] on div "Входящие Действия Редактировать Копировать Удалить По умолчанию Поделиться" at bounding box center [597, 240] width 798 height 26
click at [261, 241] on span "Входящие" at bounding box center [518, 239] width 621 height 9
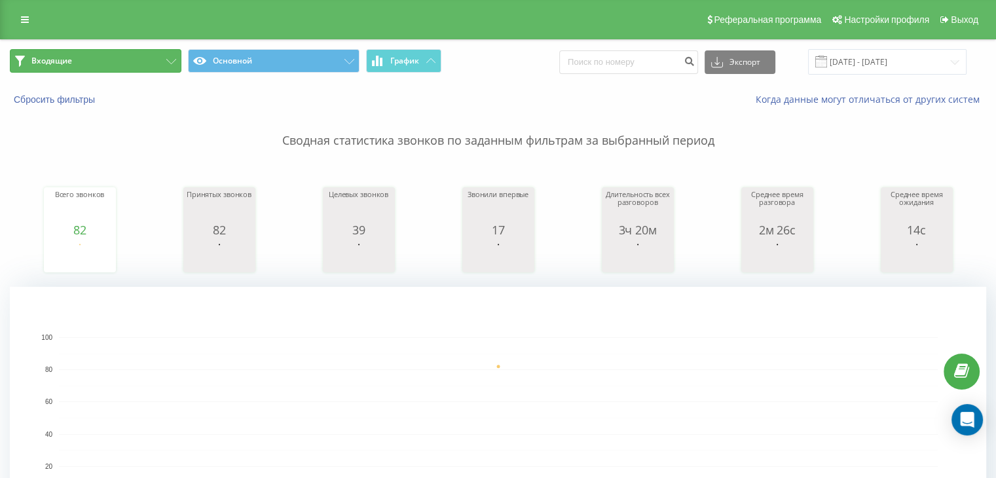
click at [145, 58] on button "Входящие" at bounding box center [96, 61] width 172 height 24
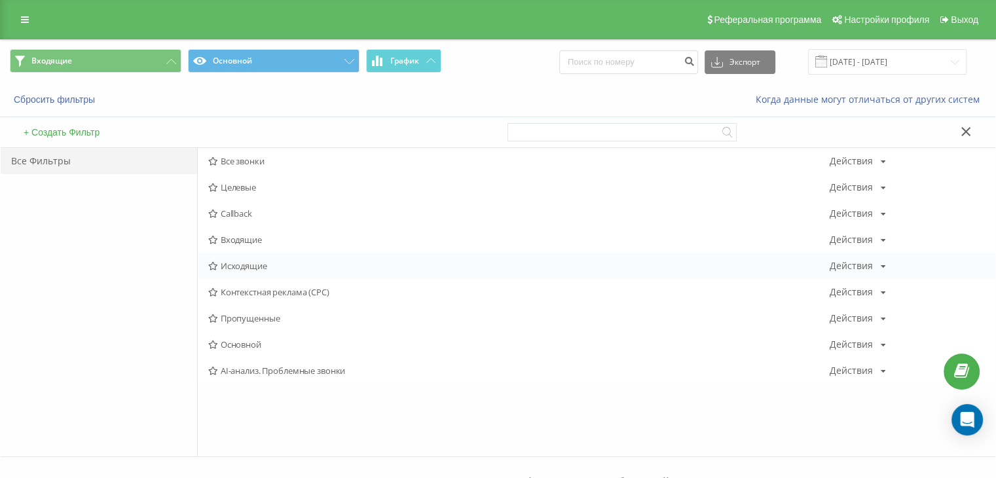
click at [250, 259] on div "Исходящие Действия Редактировать Копировать Удалить По умолчанию Поделиться" at bounding box center [597, 266] width 798 height 26
click at [262, 263] on span "Исходящие" at bounding box center [518, 265] width 621 height 9
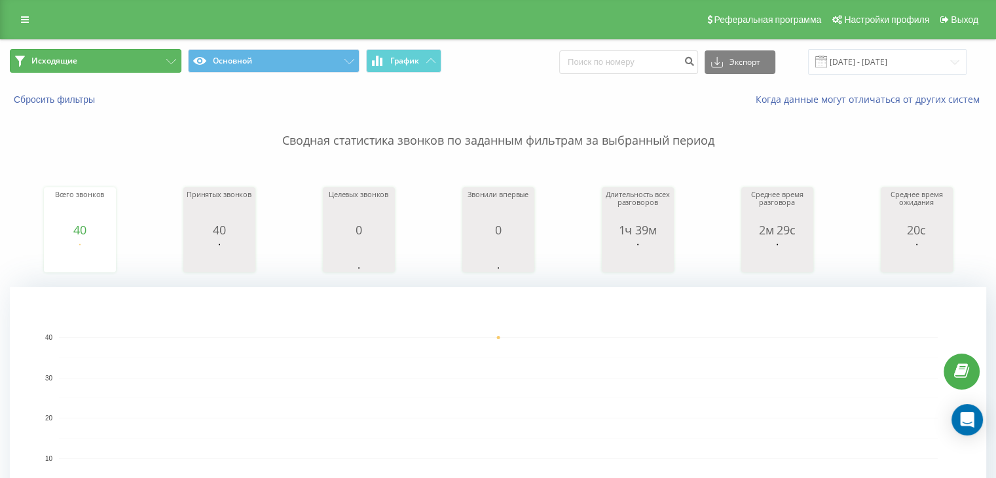
click at [119, 58] on button "Исходящие" at bounding box center [96, 61] width 172 height 24
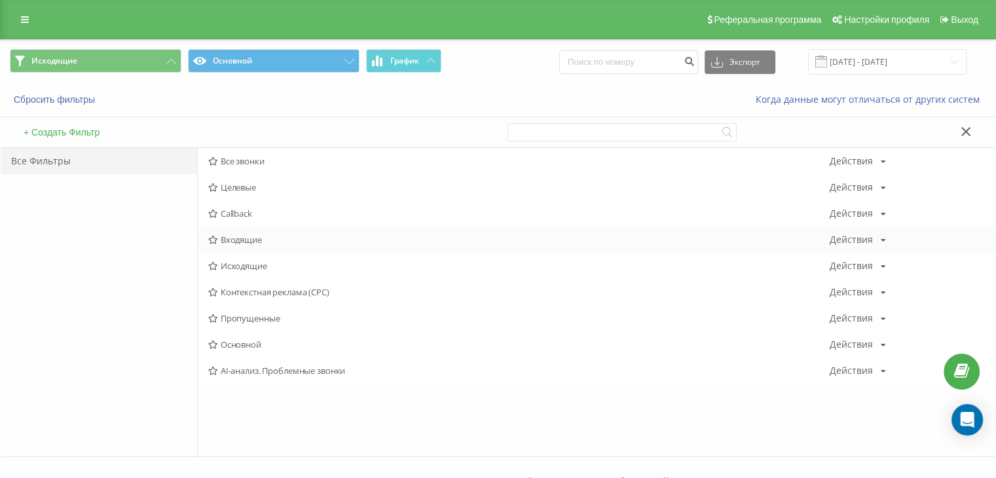
click at [243, 240] on span "Входящие" at bounding box center [518, 239] width 621 height 9
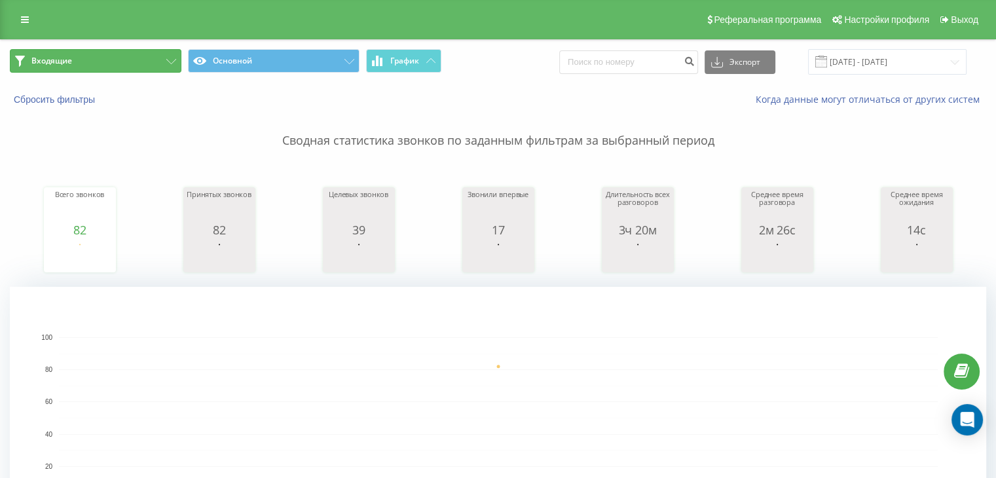
click at [145, 69] on button "Входящие" at bounding box center [96, 61] width 172 height 24
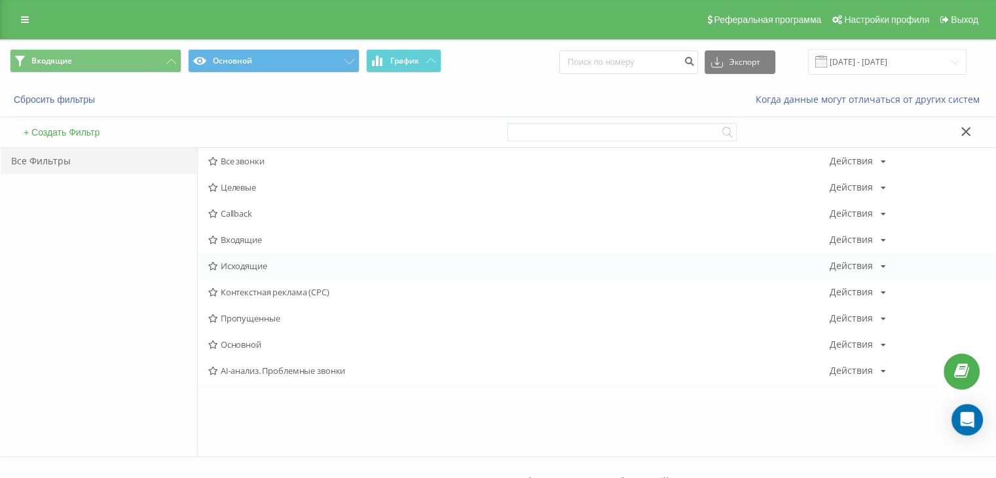
click at [236, 262] on span "Исходящие" at bounding box center [518, 265] width 621 height 9
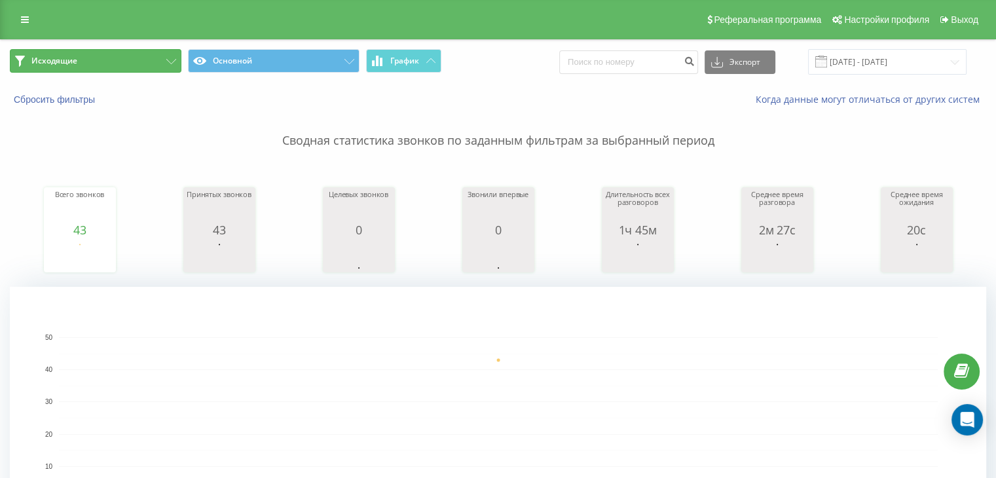
click at [120, 56] on button "Исходящие" at bounding box center [96, 61] width 172 height 24
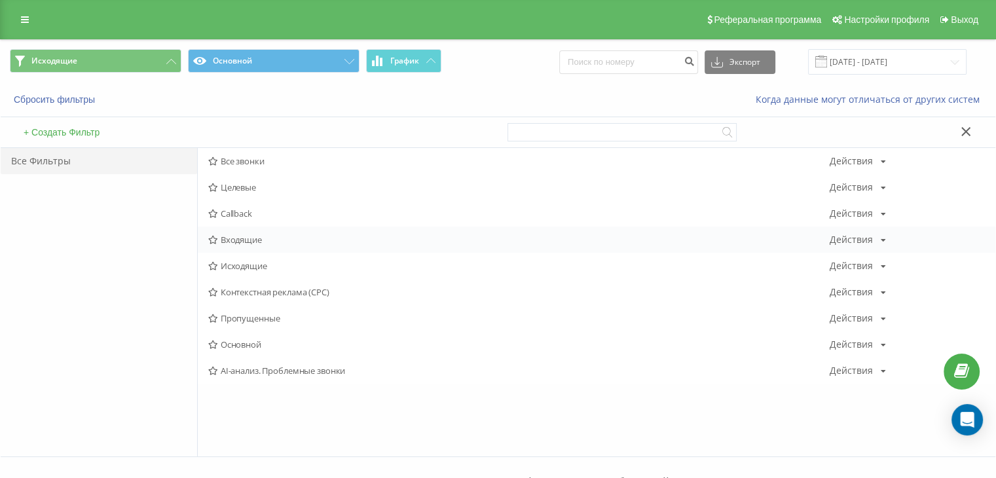
click at [243, 240] on span "Входящие" at bounding box center [518, 239] width 621 height 9
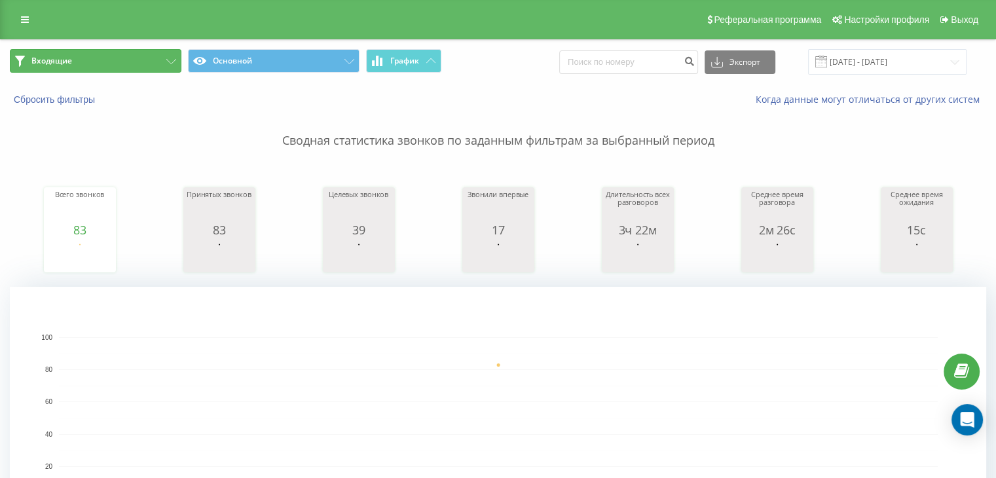
click at [138, 61] on button "Входящие" at bounding box center [96, 61] width 172 height 24
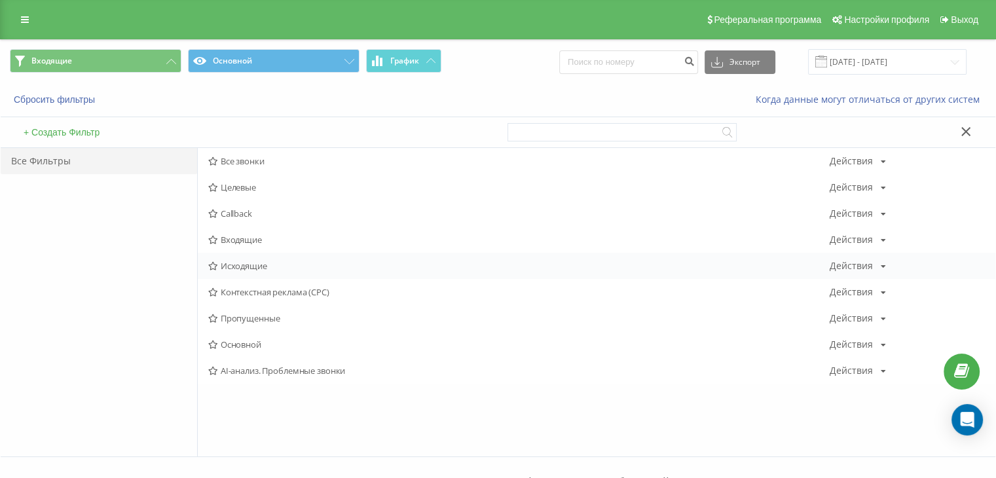
click at [250, 265] on span "Исходящие" at bounding box center [518, 265] width 621 height 9
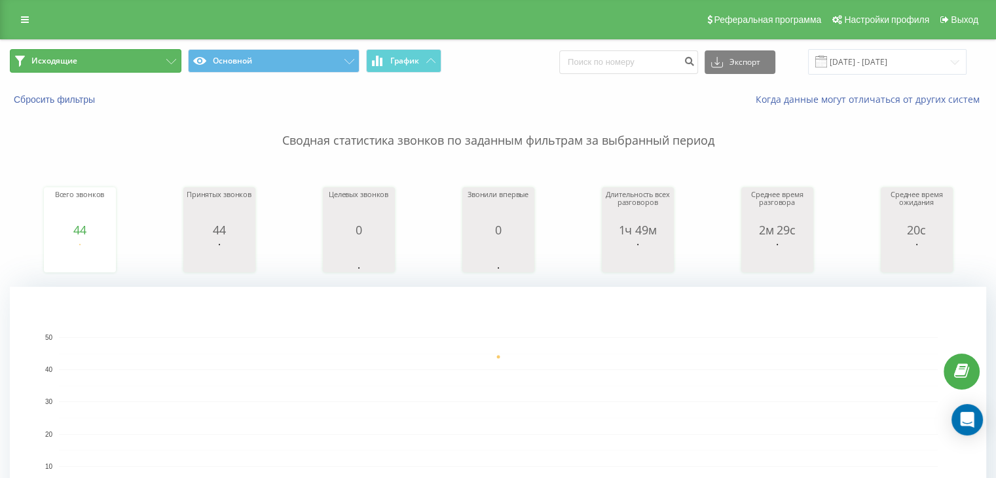
click at [153, 70] on button "Исходящие" at bounding box center [96, 61] width 172 height 24
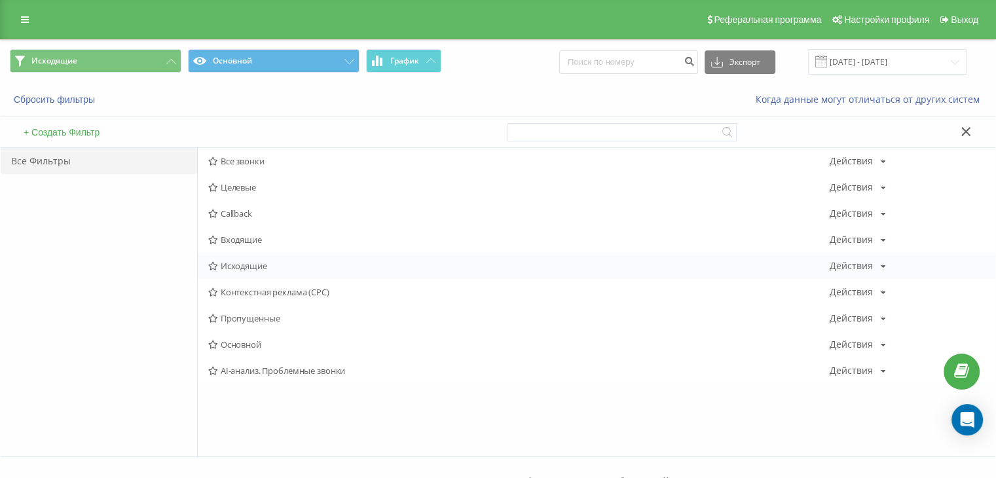
click at [257, 263] on span "Исходящие" at bounding box center [518, 265] width 621 height 9
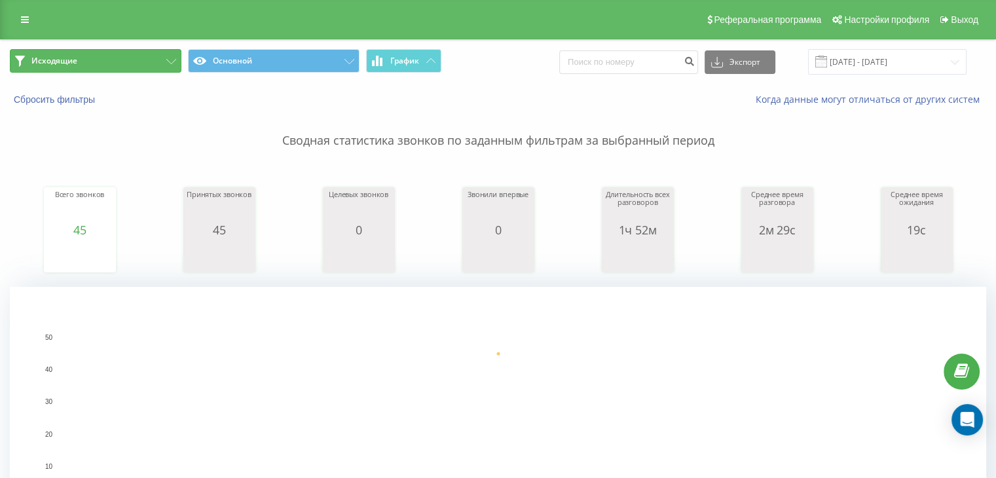
click at [139, 52] on button "Исходящие" at bounding box center [96, 61] width 172 height 24
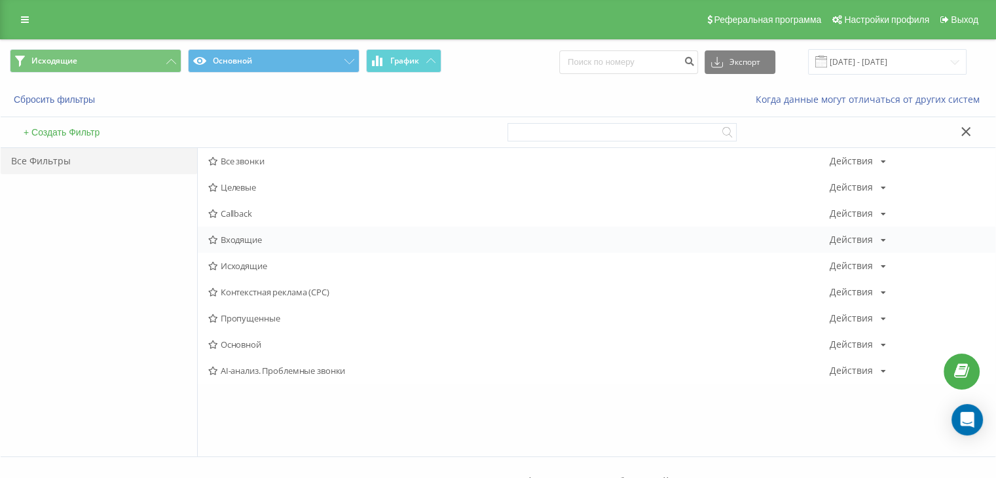
click at [236, 231] on div "Входящие Действия Редактировать Копировать Удалить По умолчанию Поделиться" at bounding box center [597, 240] width 798 height 26
click at [249, 235] on span "Входящие" at bounding box center [518, 239] width 621 height 9
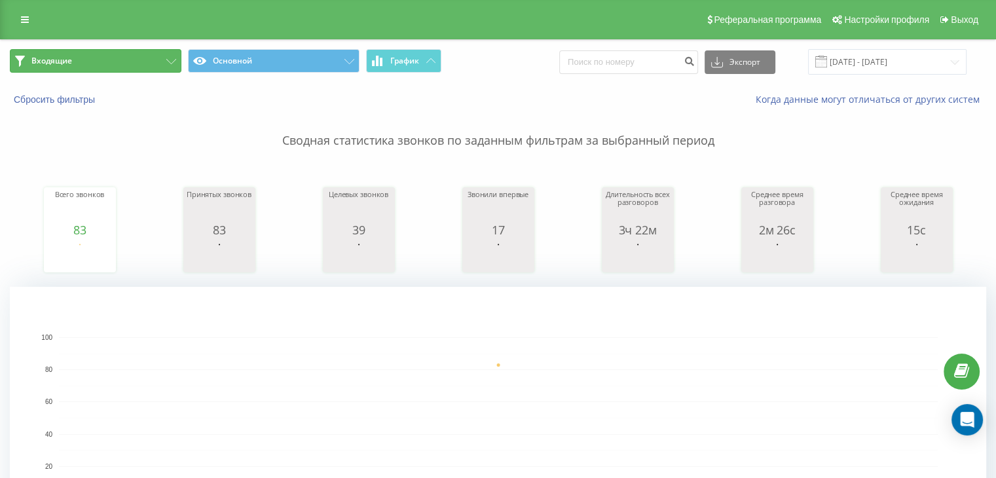
click at [115, 54] on button "Входящие" at bounding box center [96, 61] width 172 height 24
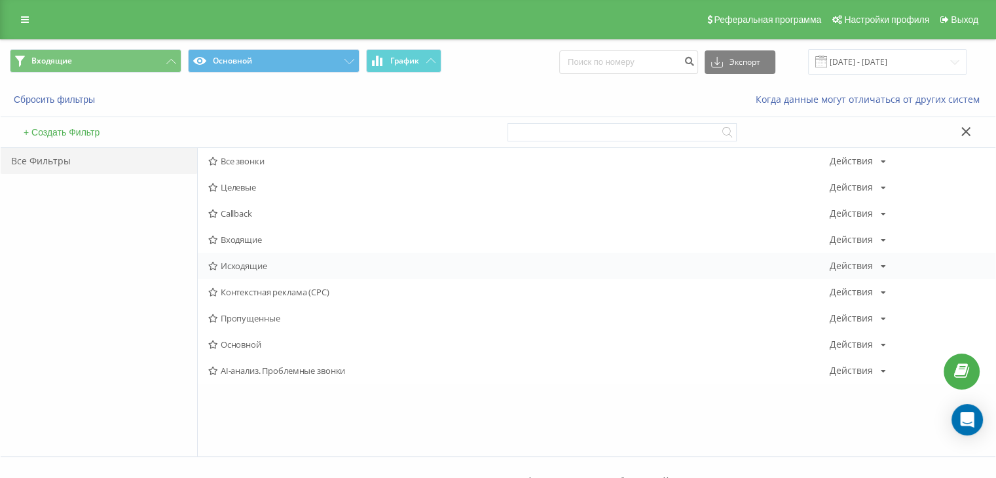
click at [251, 254] on div "Исходящие Действия Редактировать Копировать Удалить По умолчанию Поделиться" at bounding box center [597, 266] width 798 height 26
click at [252, 261] on span "Исходящие" at bounding box center [518, 265] width 621 height 9
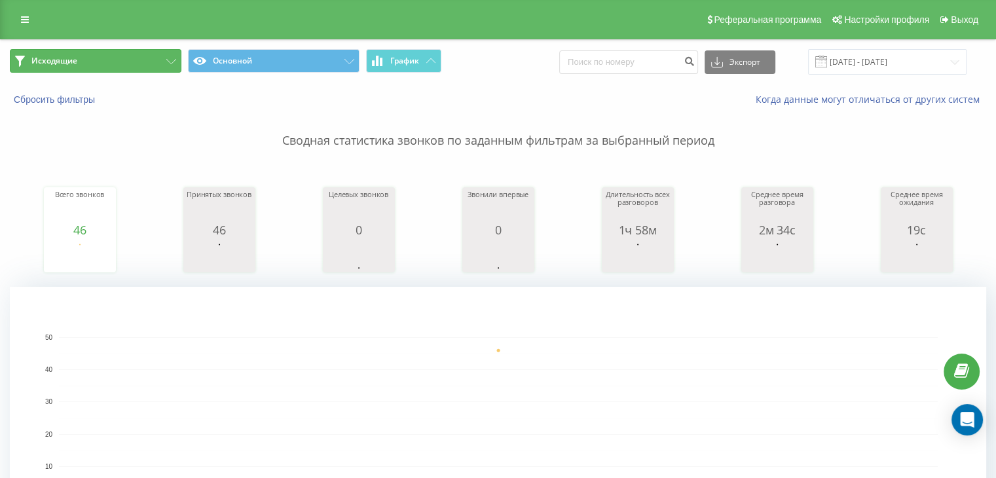
click at [120, 64] on button "Исходящие" at bounding box center [96, 61] width 172 height 24
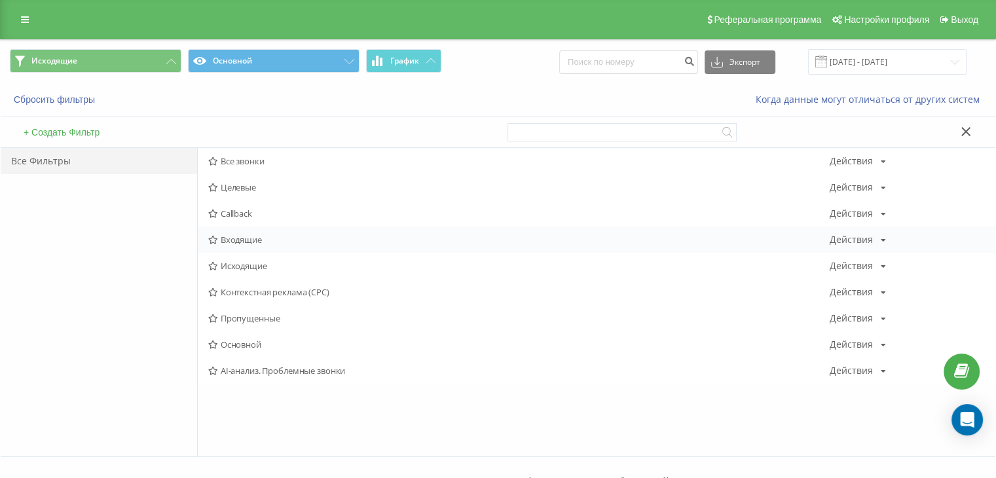
click at [249, 240] on span "Входящие" at bounding box center [518, 239] width 621 height 9
